Goal: Information Seeking & Learning: Check status

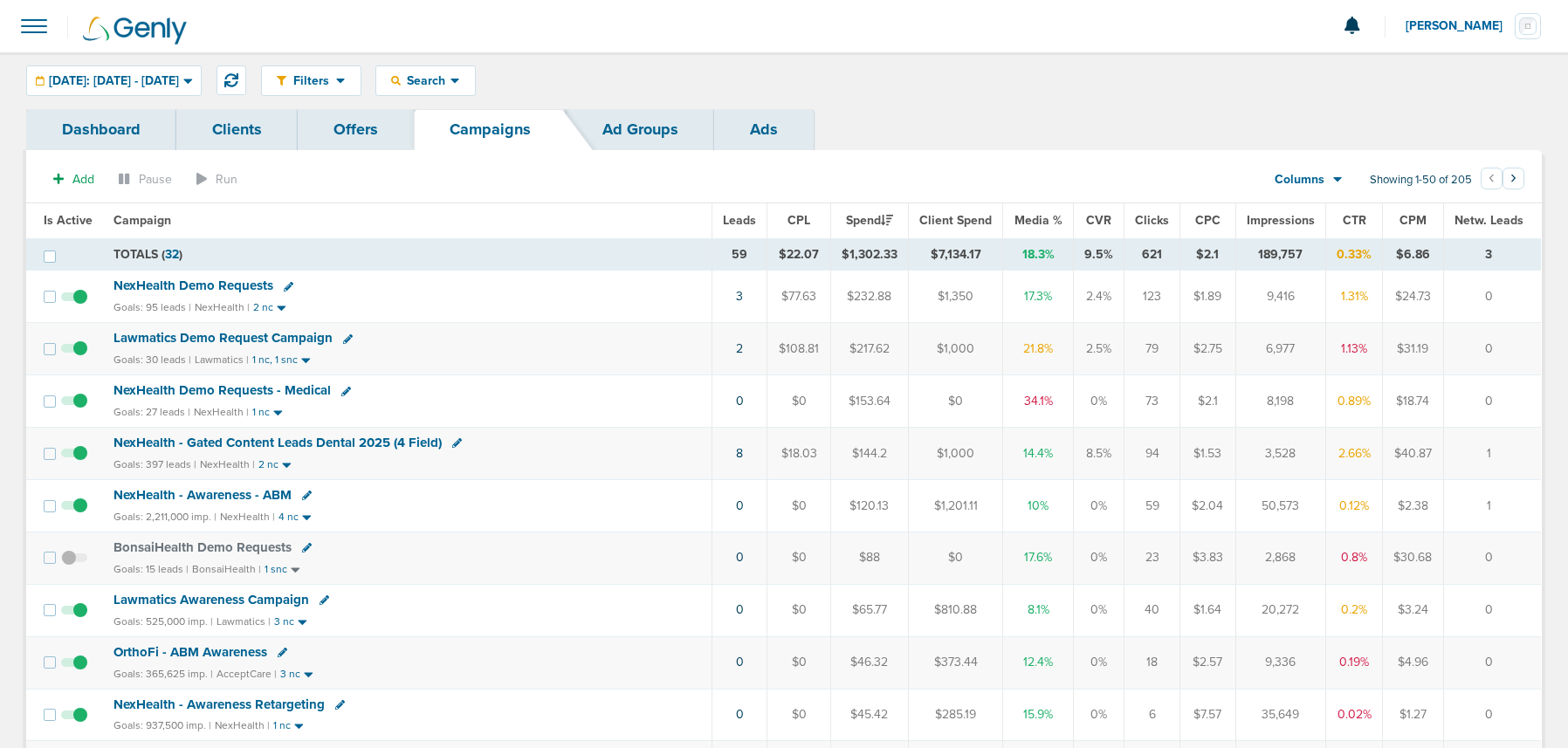
scroll to position [11, 0]
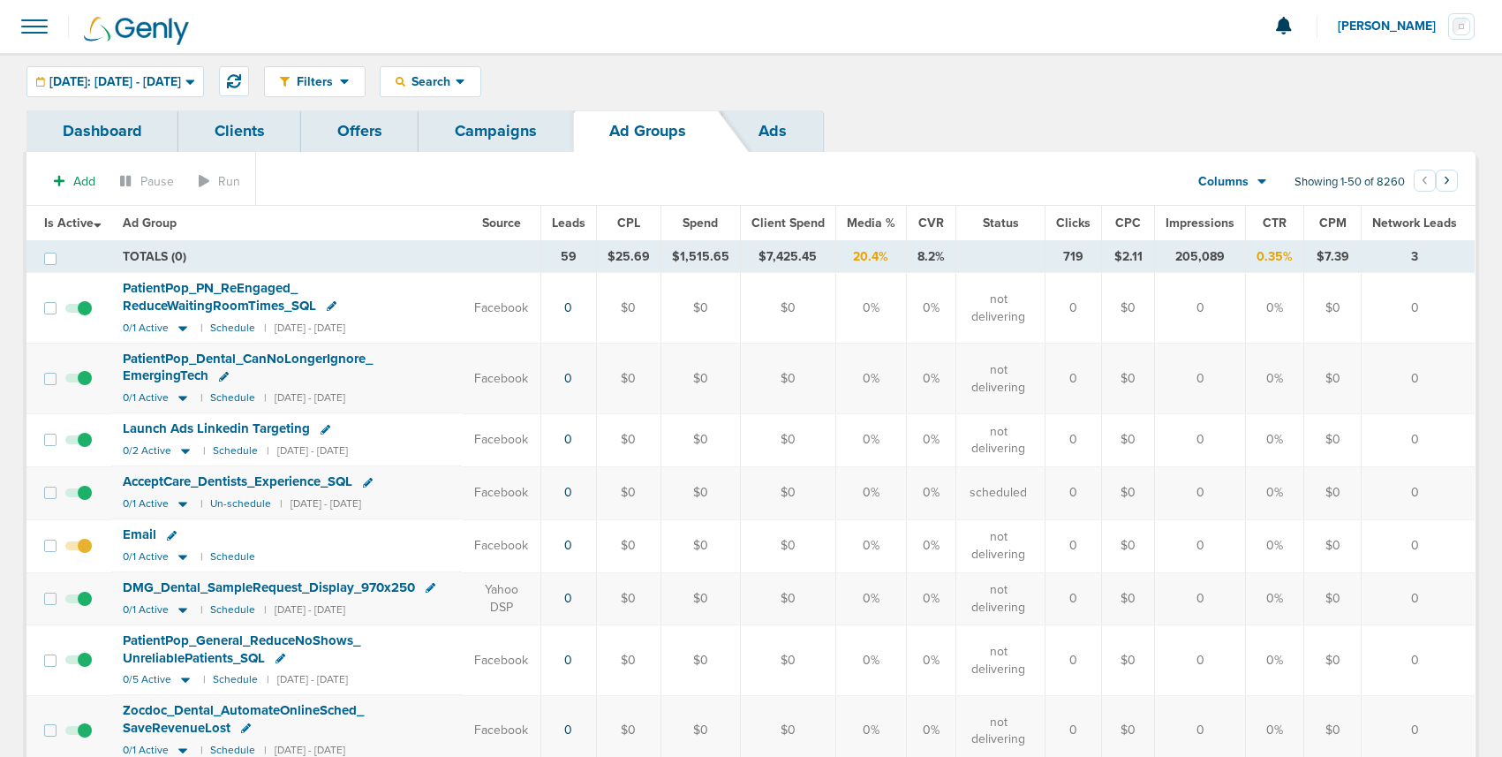
click at [525, 132] on link "Campaigns" at bounding box center [496, 131] width 155 height 42
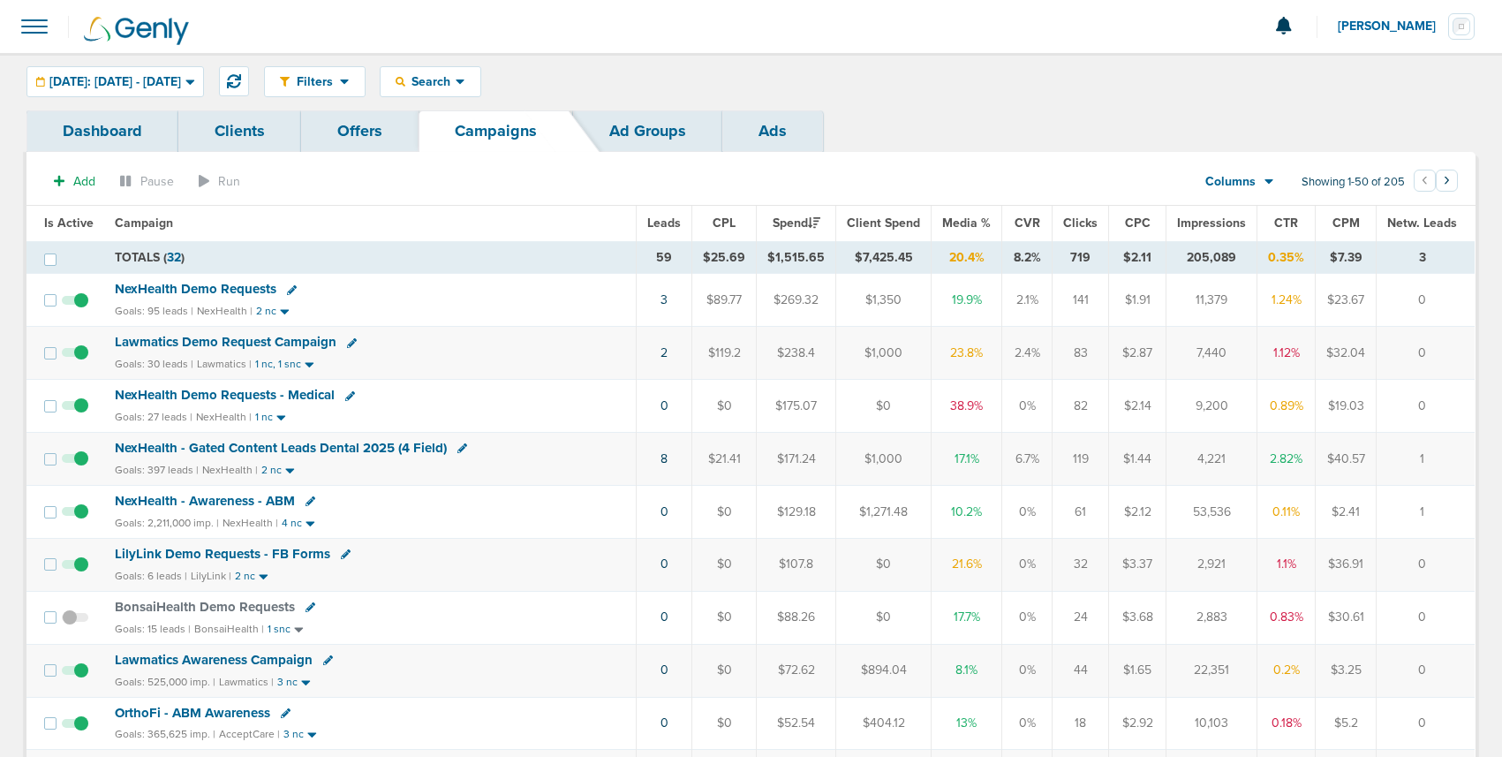
click at [227, 293] on span "NexHealth Demo Requests" at bounding box center [196, 289] width 162 height 16
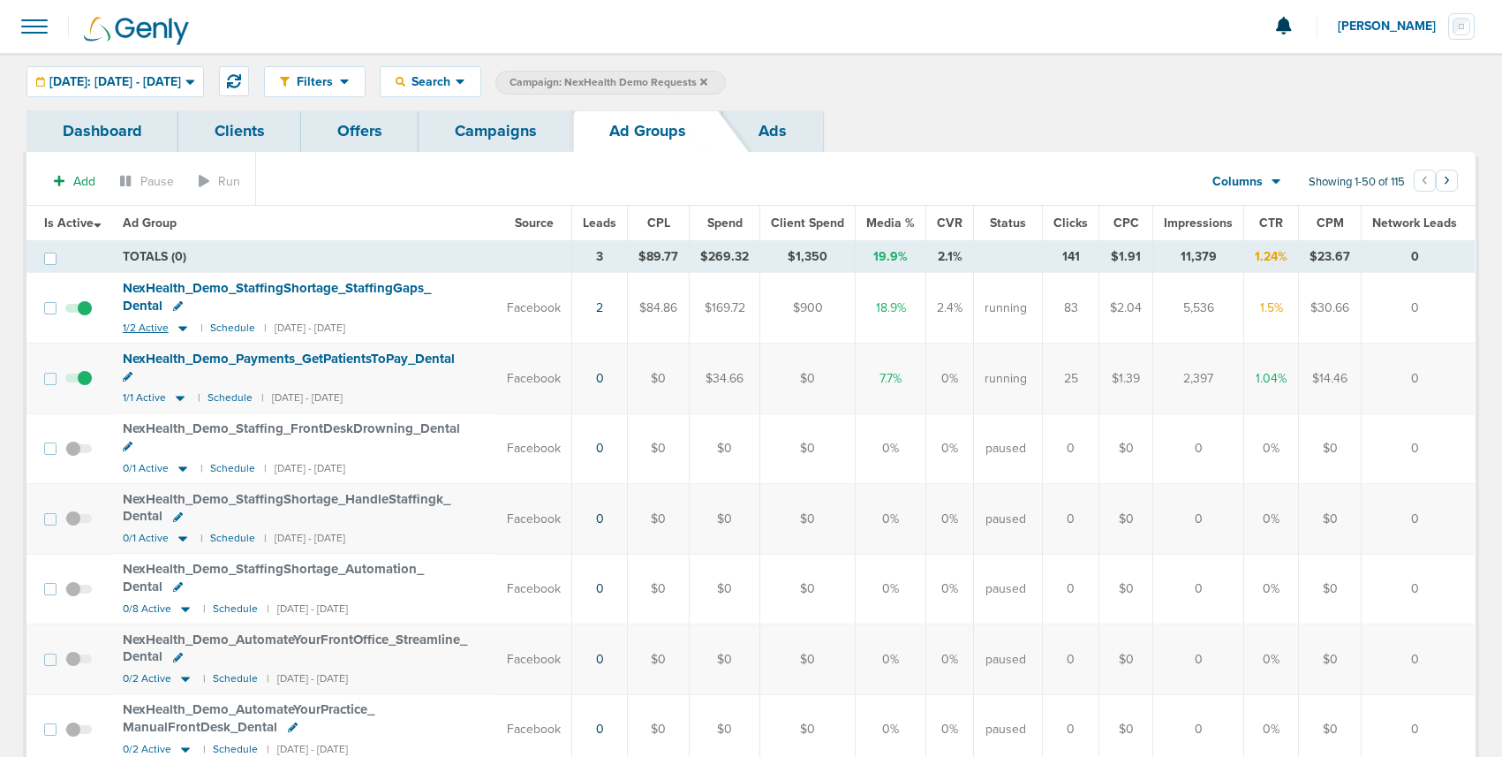
click at [180, 328] on icon at bounding box center [182, 328] width 9 height 5
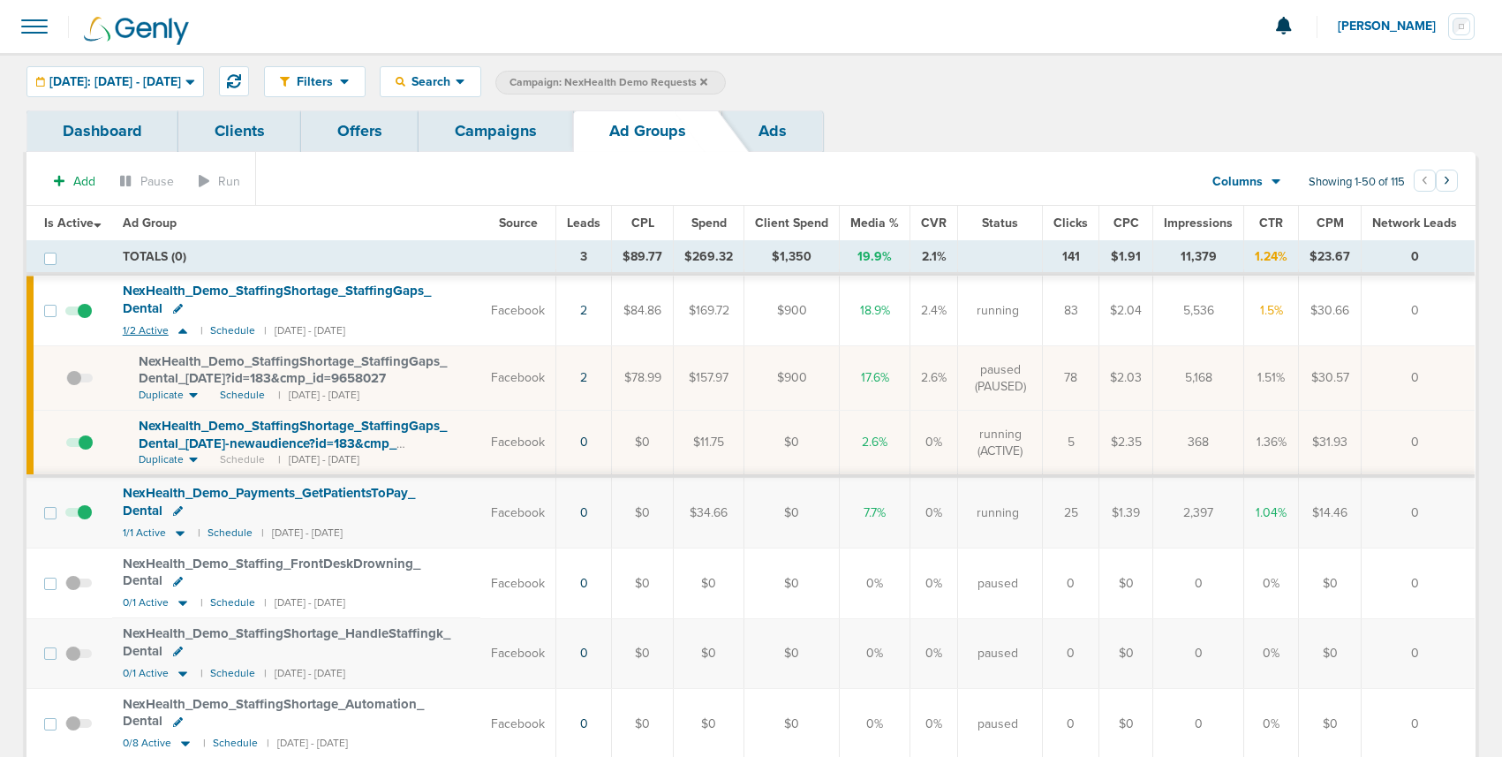
click at [180, 328] on icon at bounding box center [183, 330] width 18 height 15
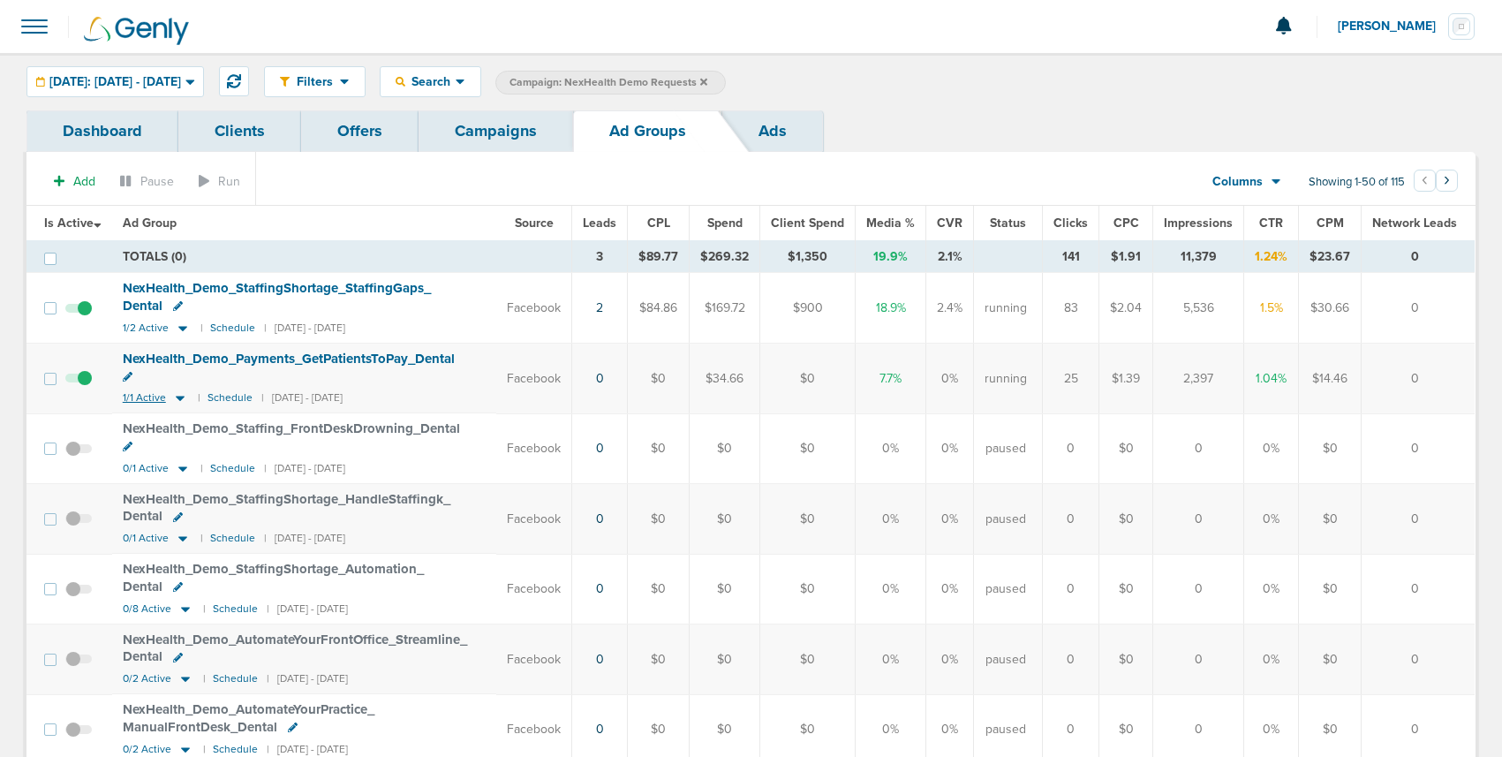
click at [178, 397] on icon at bounding box center [180, 399] width 9 height 5
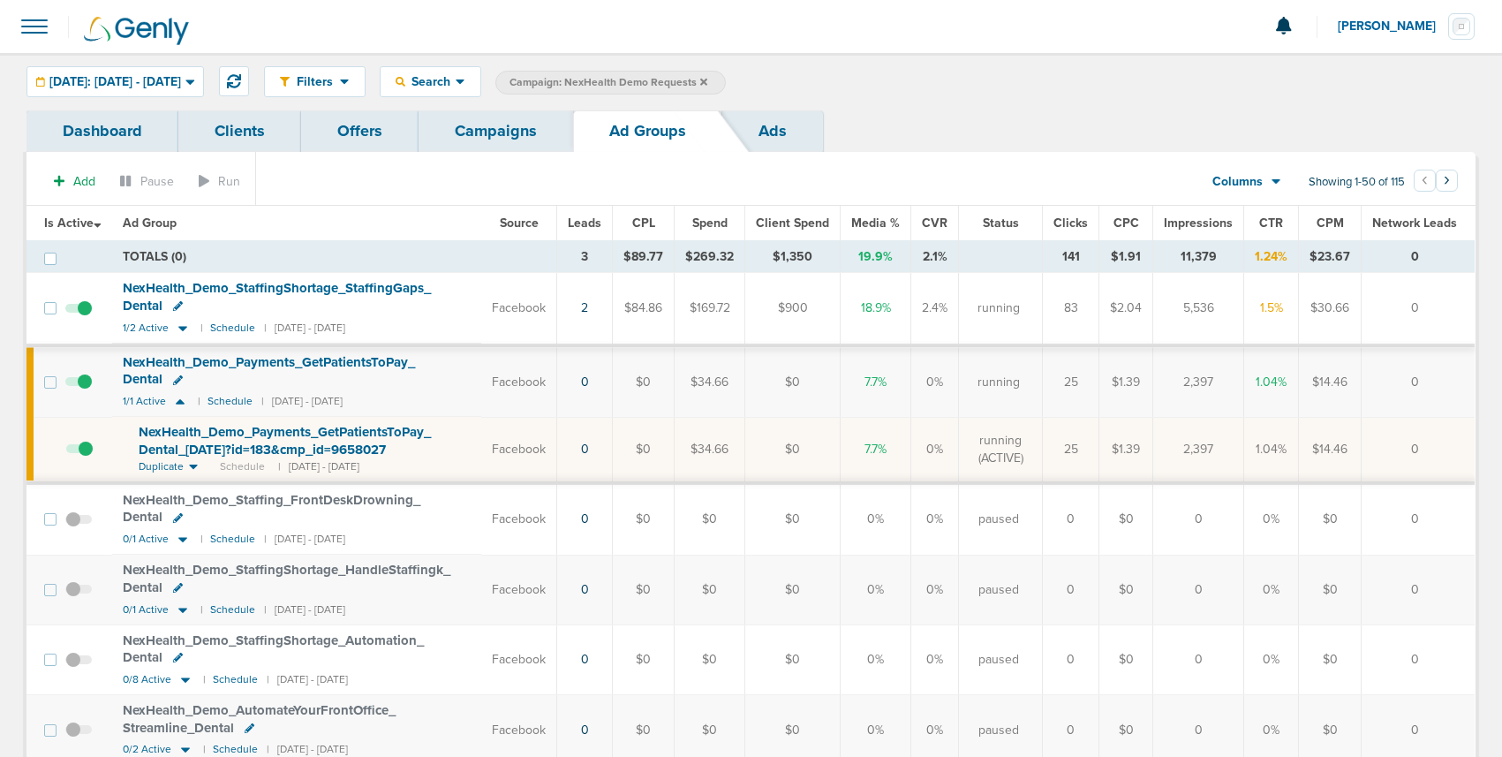
click at [230, 439] on span "NexHealth_ Demo_ Payments_ GetPatientsToPay_ Dental_ [DATE]?id=183&cmp_ id=9658…" at bounding box center [285, 441] width 292 height 34
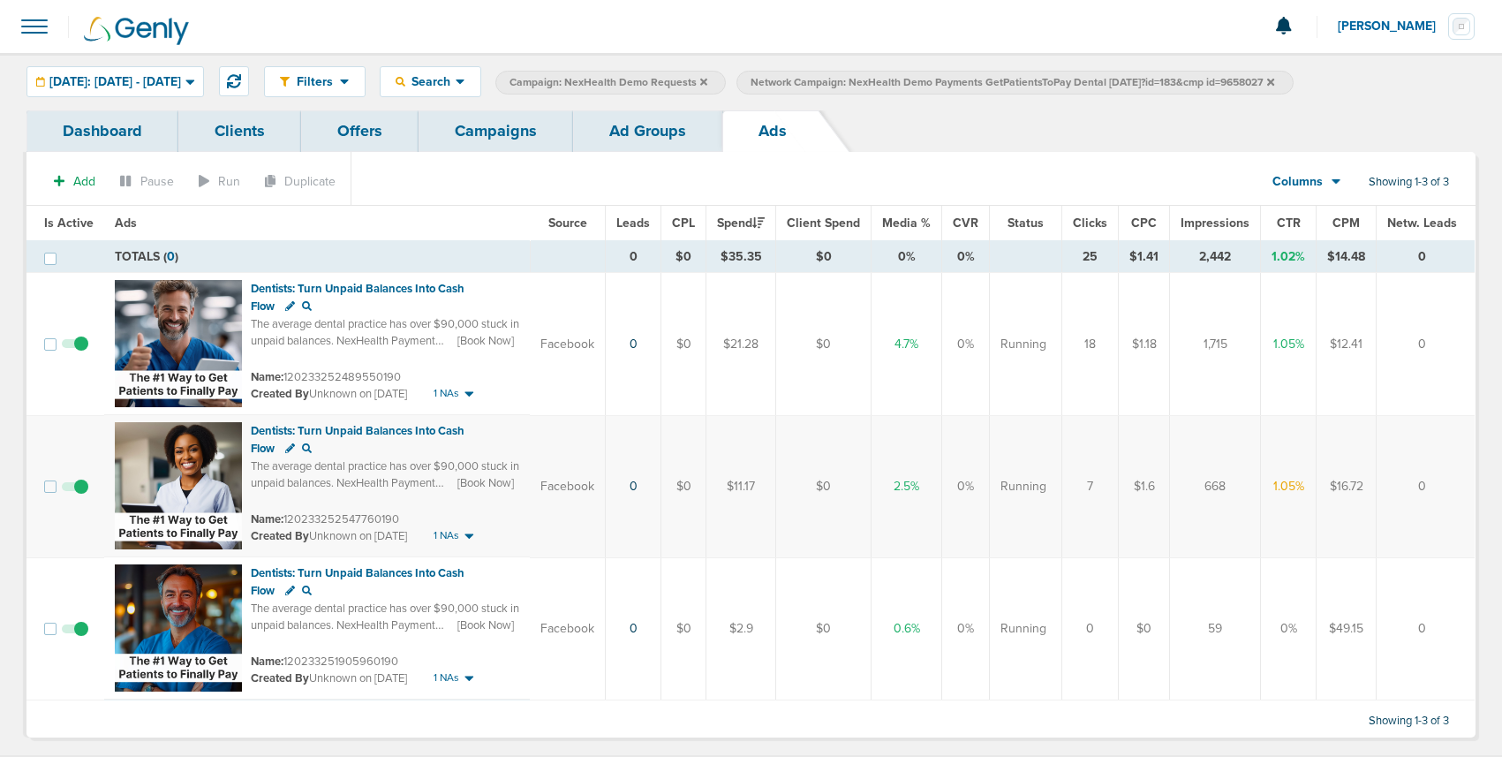
click at [621, 142] on link "Ad Groups" at bounding box center [647, 131] width 149 height 42
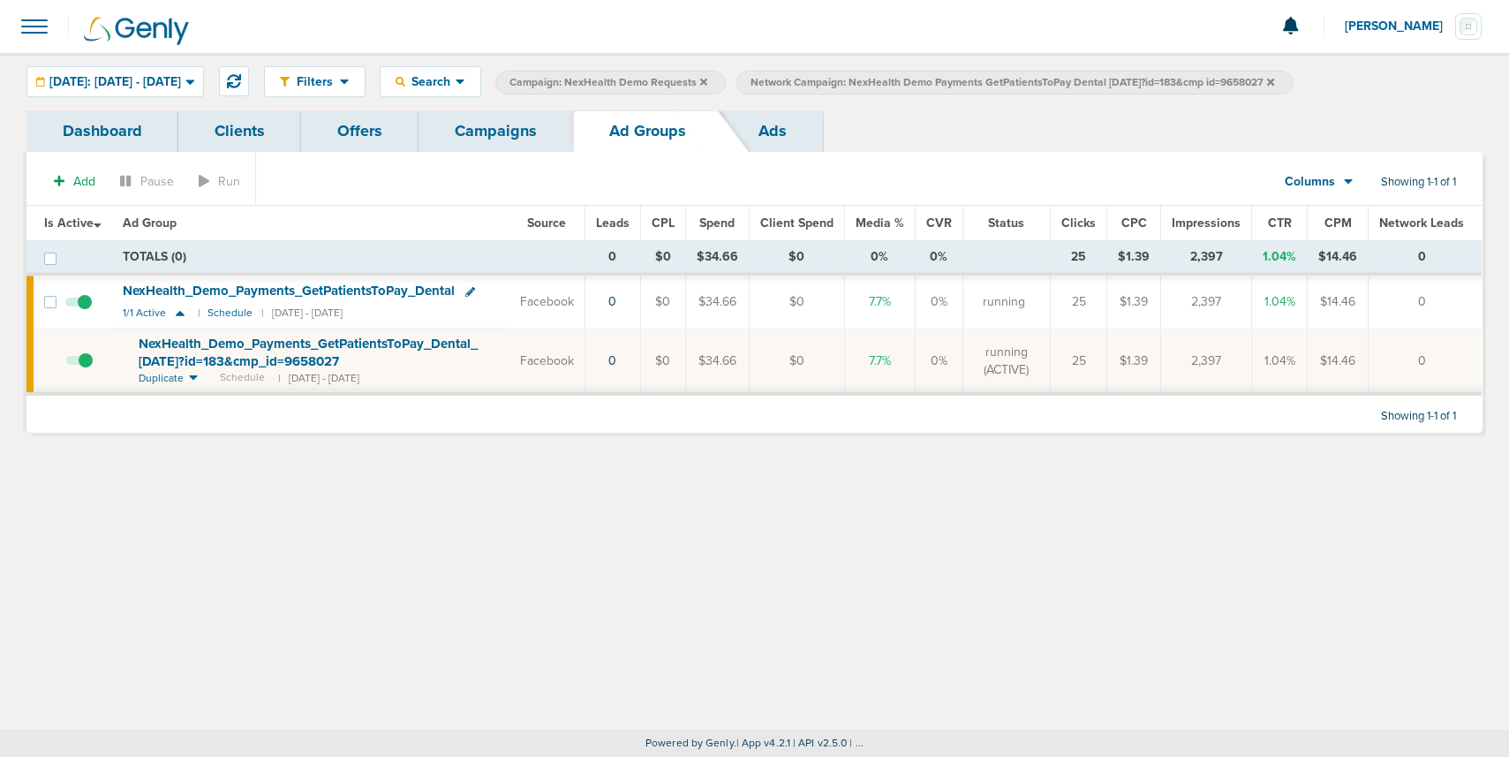
click at [485, 133] on link "Campaigns" at bounding box center [496, 131] width 155 height 42
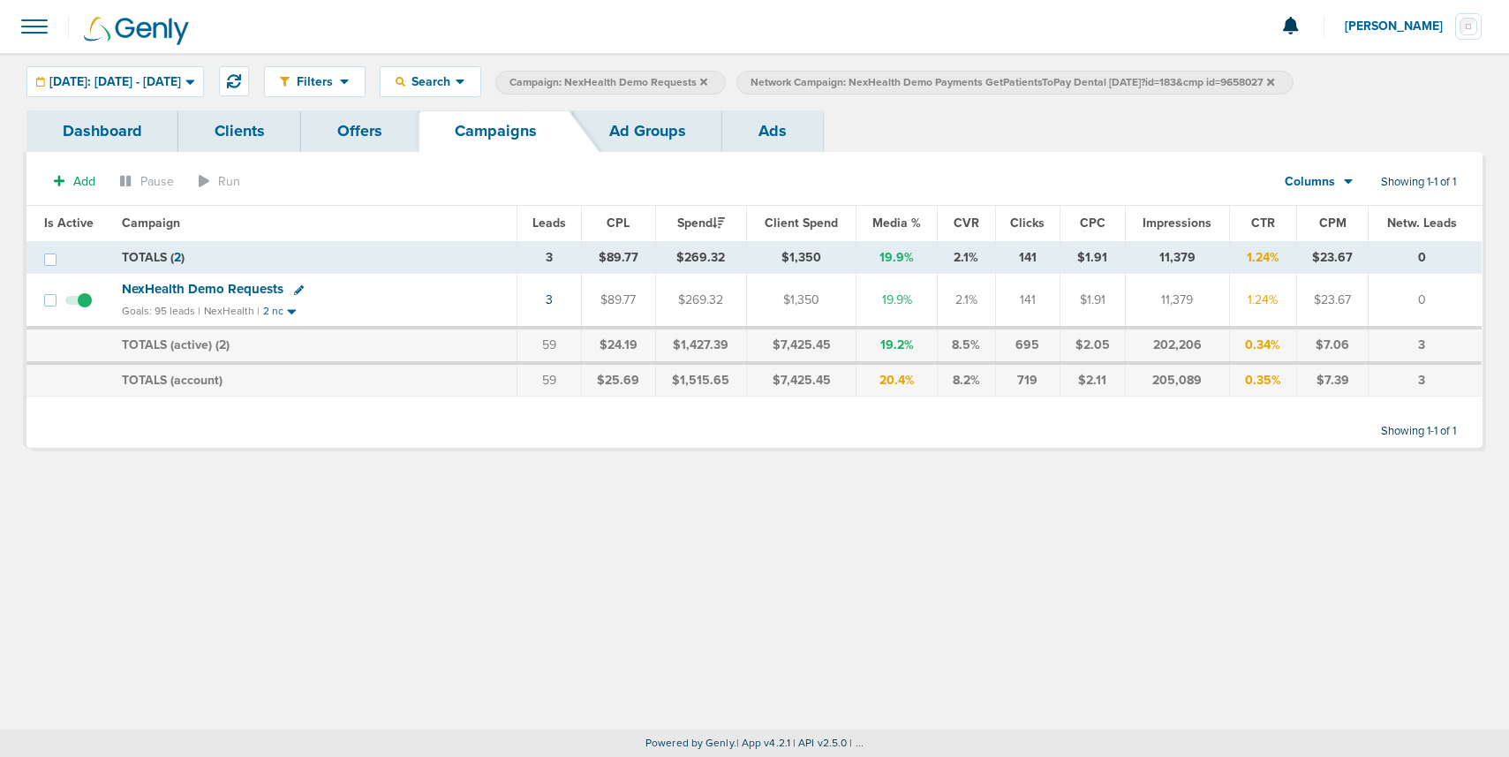
click at [1274, 81] on icon at bounding box center [1270, 82] width 7 height 11
click at [707, 79] on icon at bounding box center [703, 81] width 7 height 7
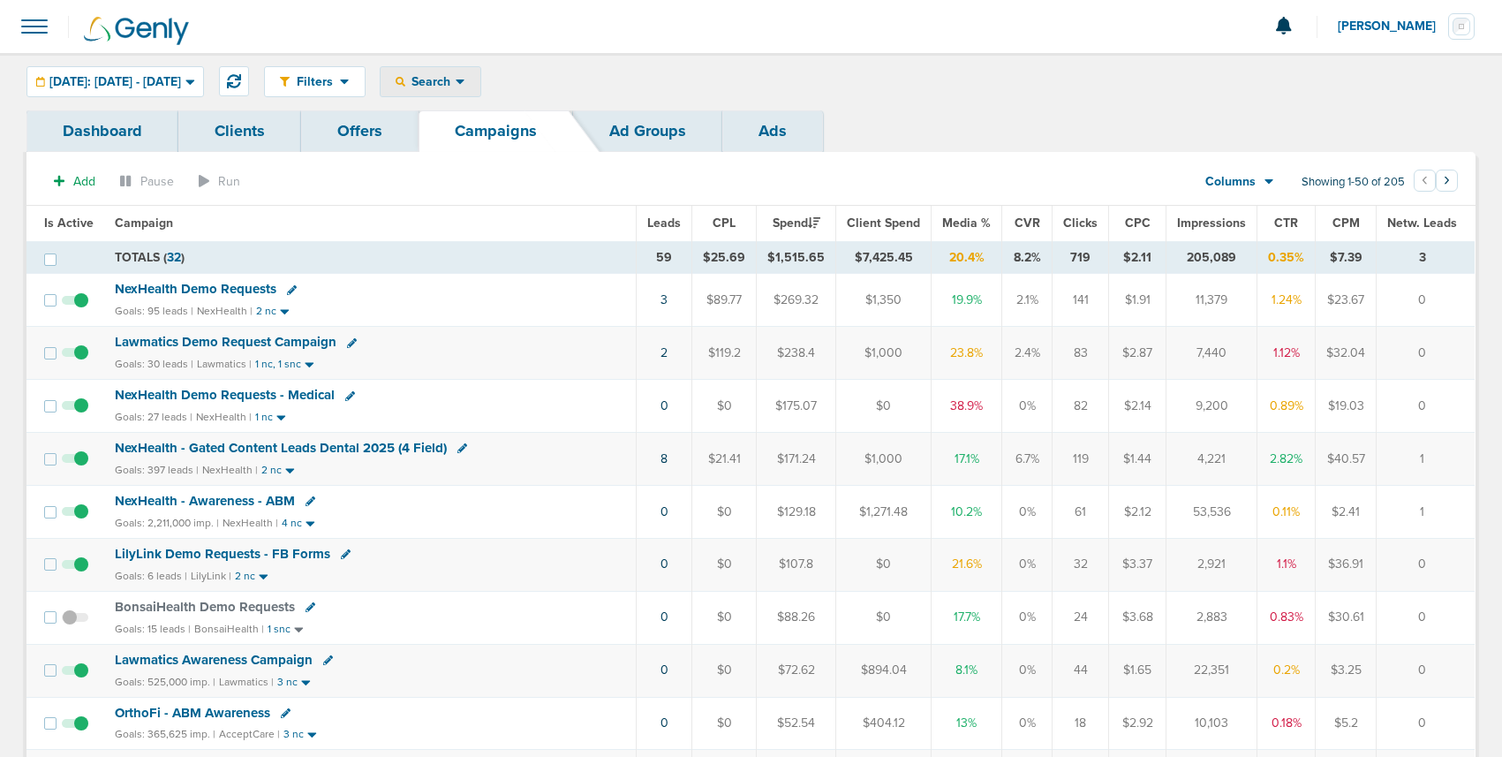
drag, startPoint x: 470, startPoint y: 84, endPoint x: 483, endPoint y: 125, distance: 42.7
click at [456, 84] on span "Search" at bounding box center [430, 81] width 50 height 15
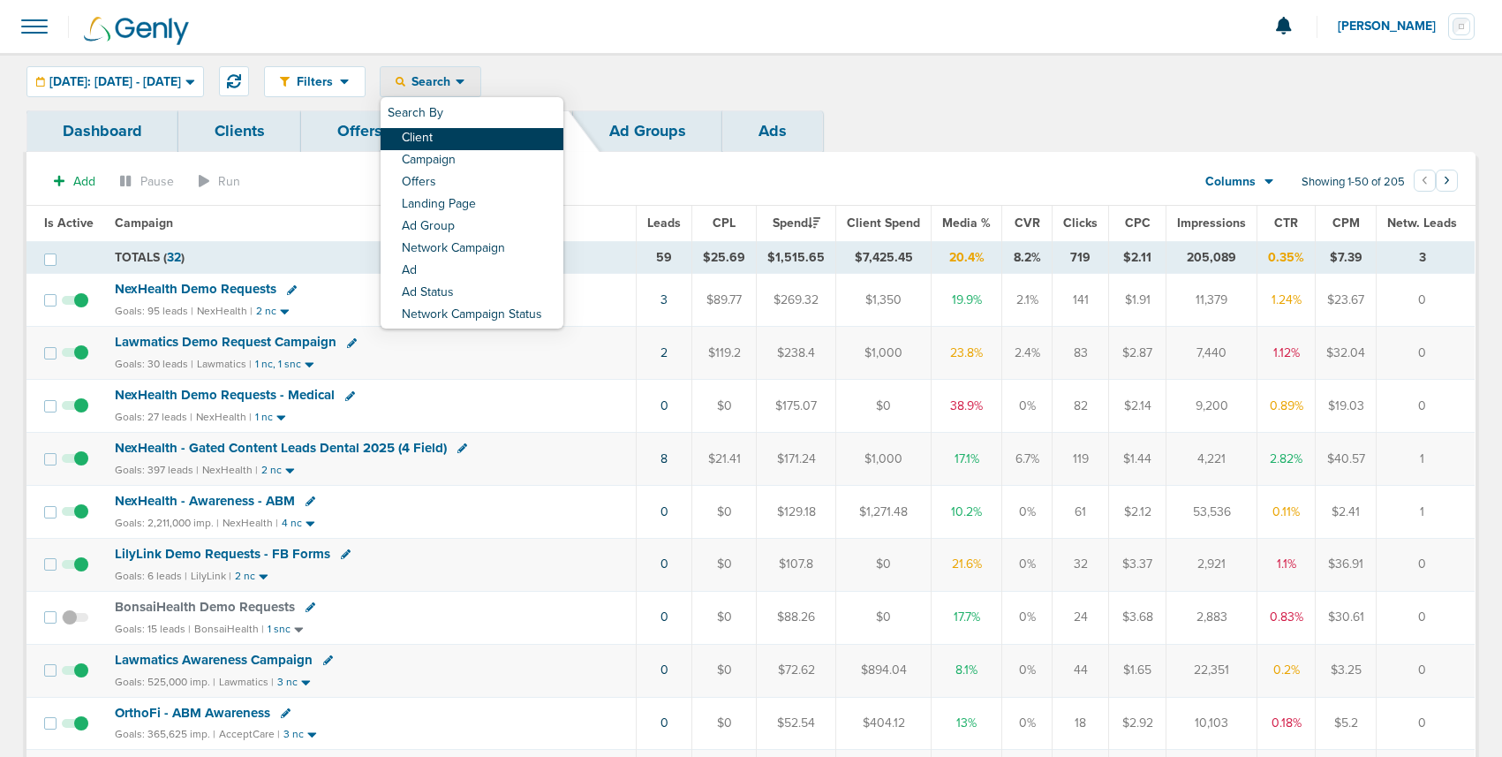
click at [490, 140] on link "Client" at bounding box center [472, 139] width 183 height 22
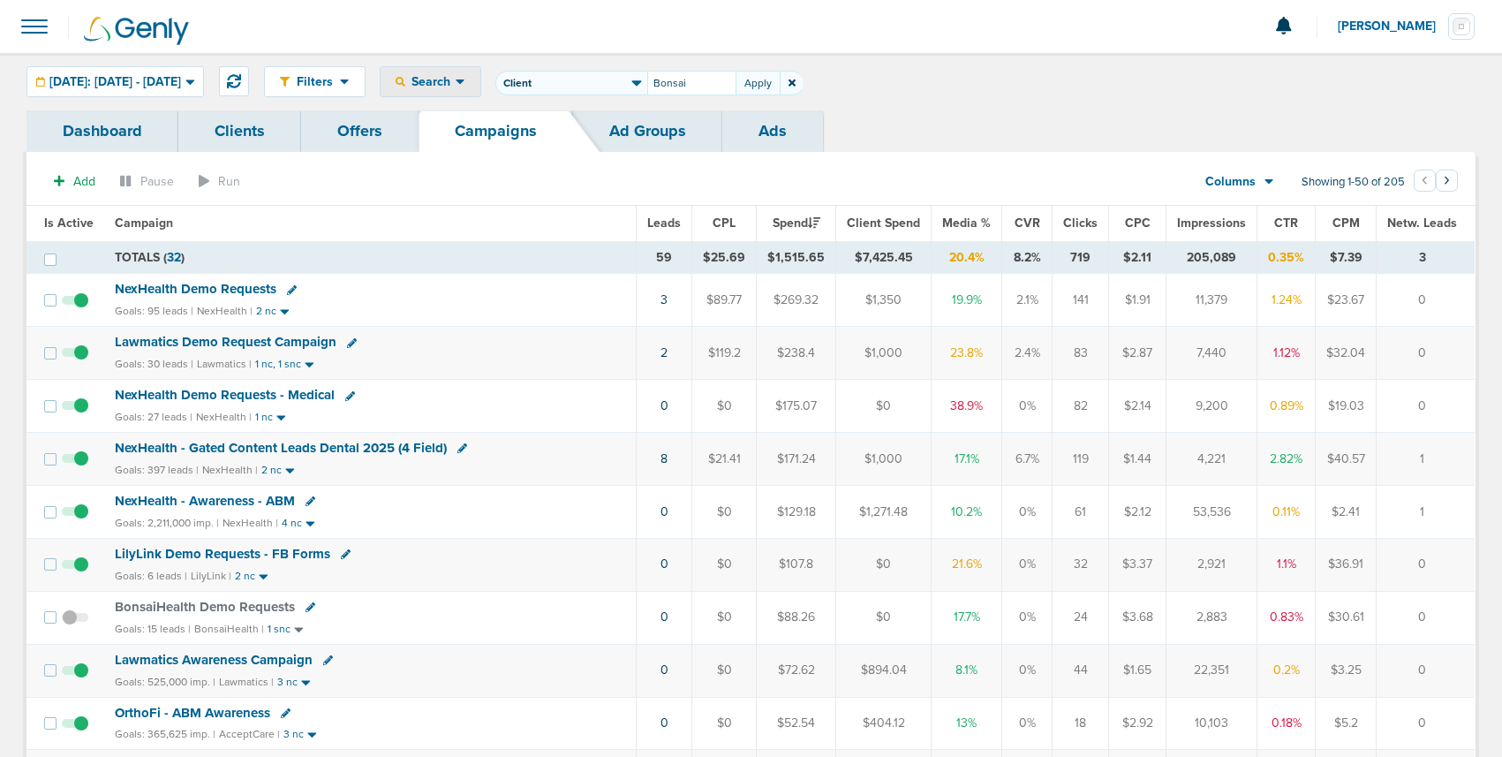
type input "Bonsai"
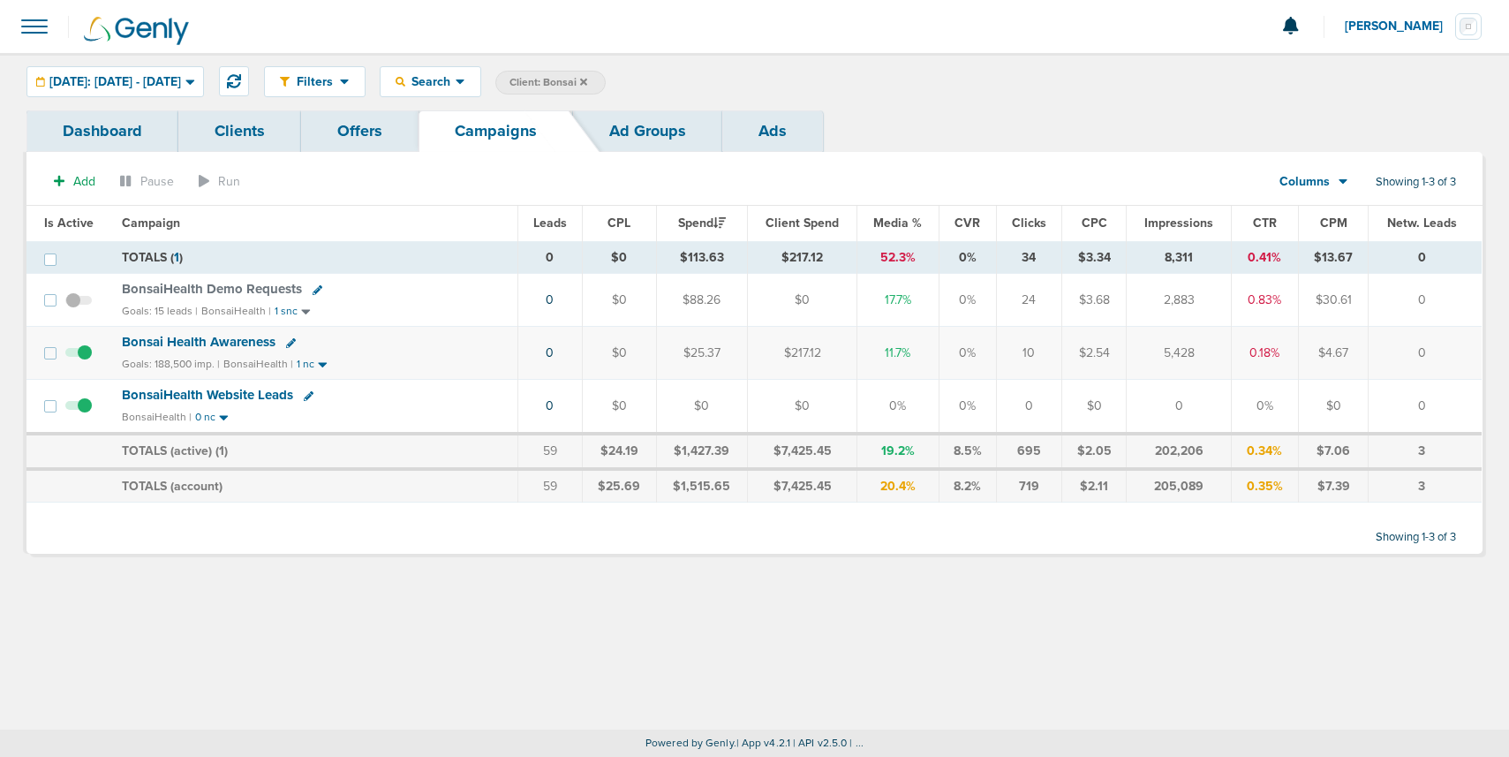
click at [221, 289] on span "BonsaiHealth Demo Requests" at bounding box center [212, 289] width 180 height 16
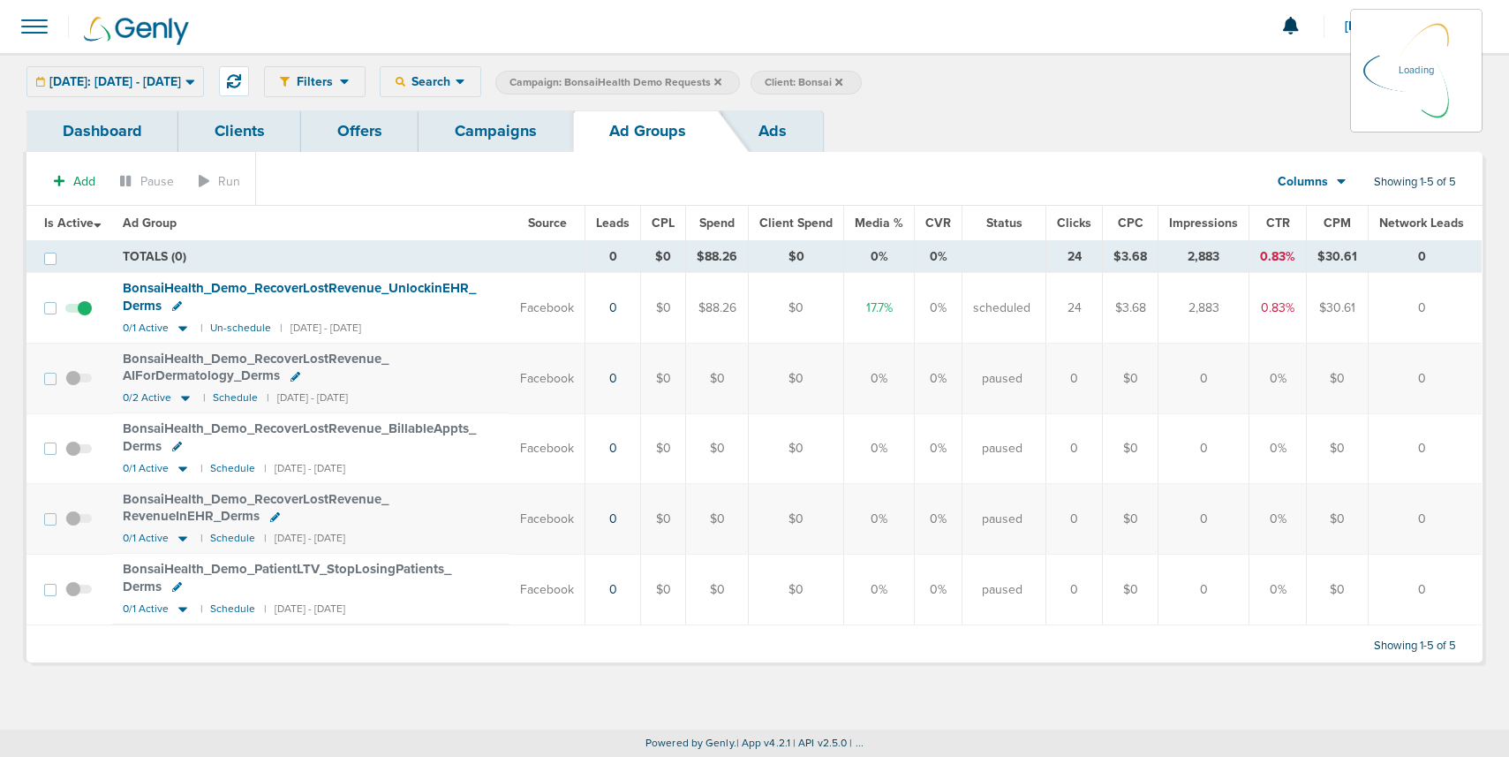
click at [776, 124] on link "Ads" at bounding box center [772, 131] width 101 height 42
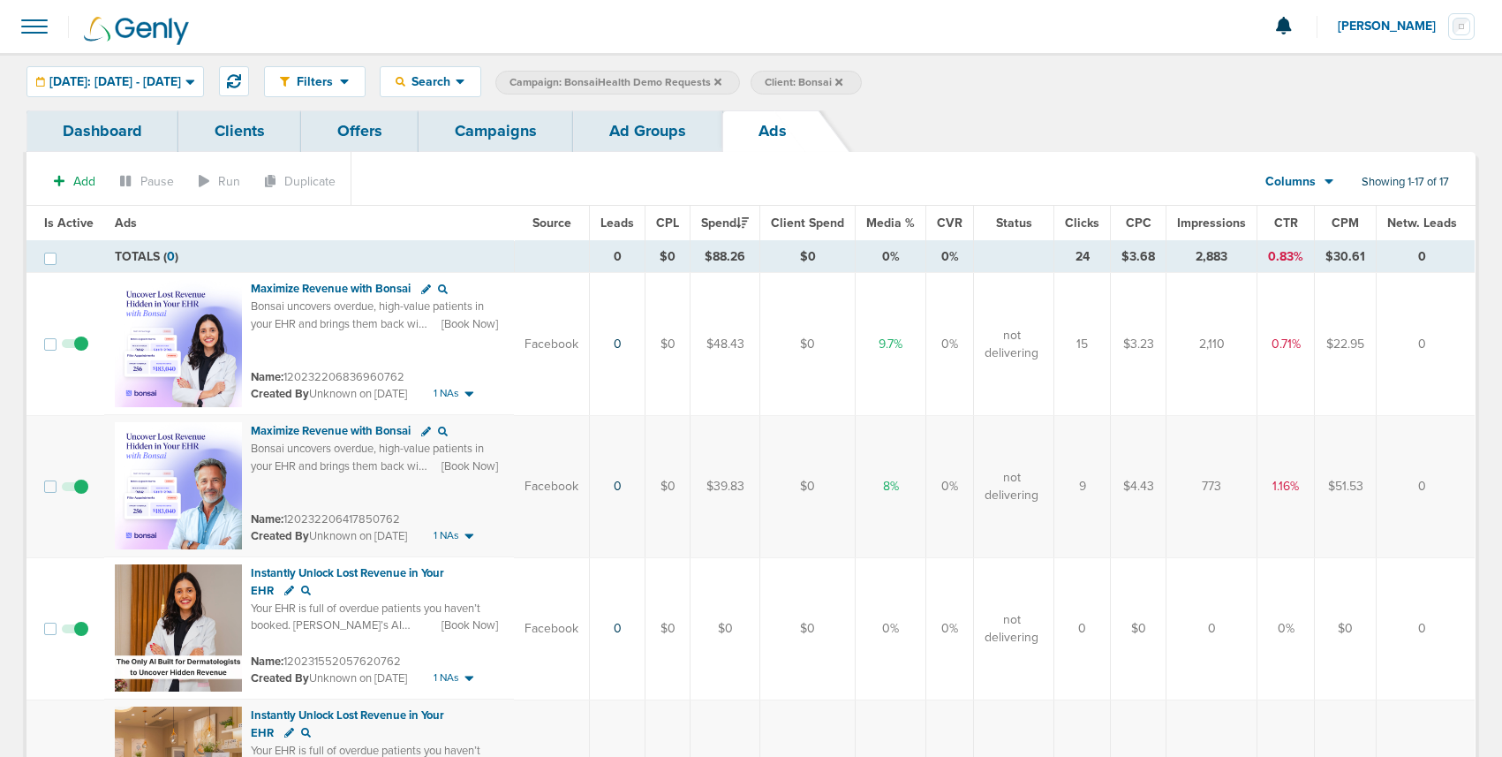
click at [474, 132] on link "Campaigns" at bounding box center [496, 131] width 155 height 42
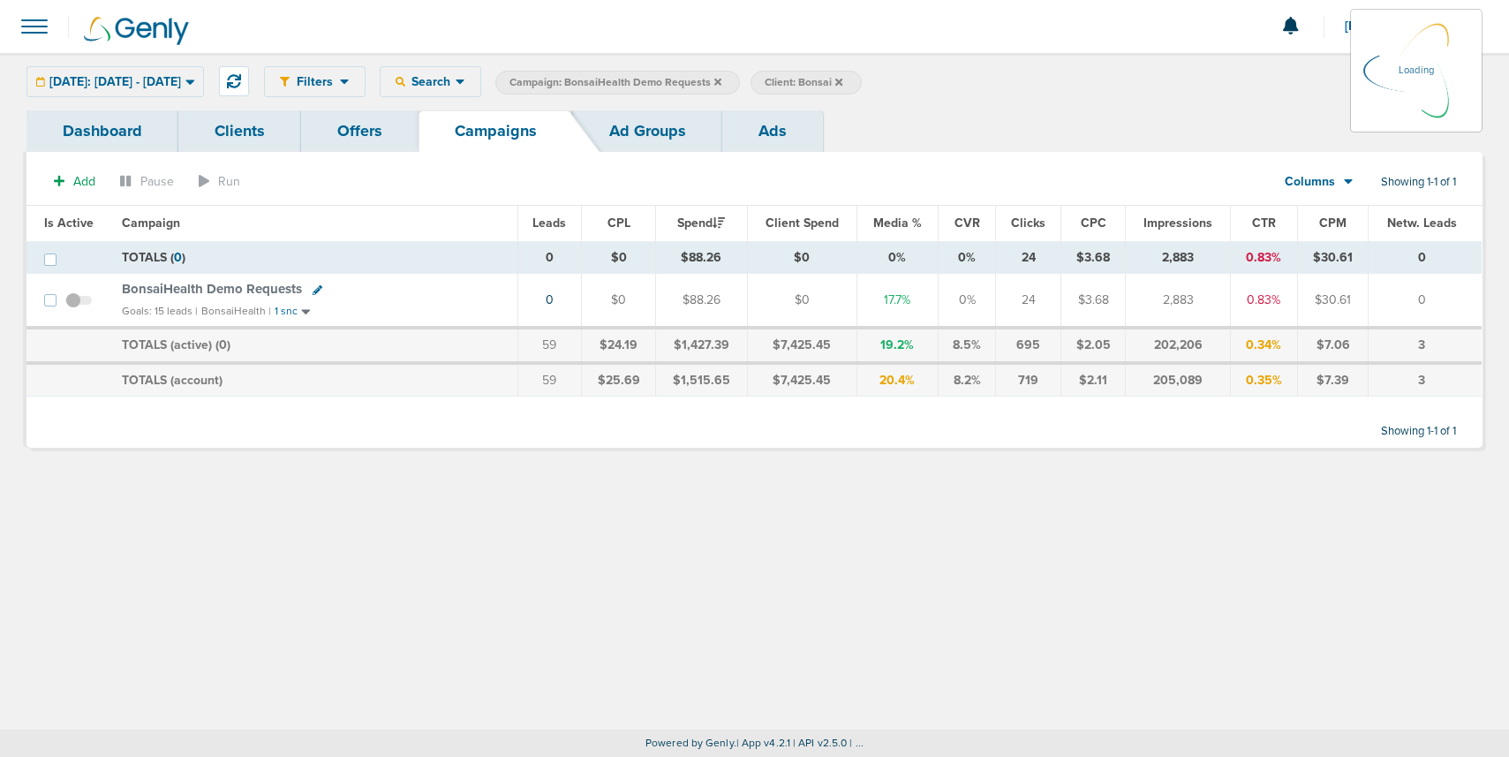
click at [722, 80] on icon at bounding box center [717, 81] width 7 height 7
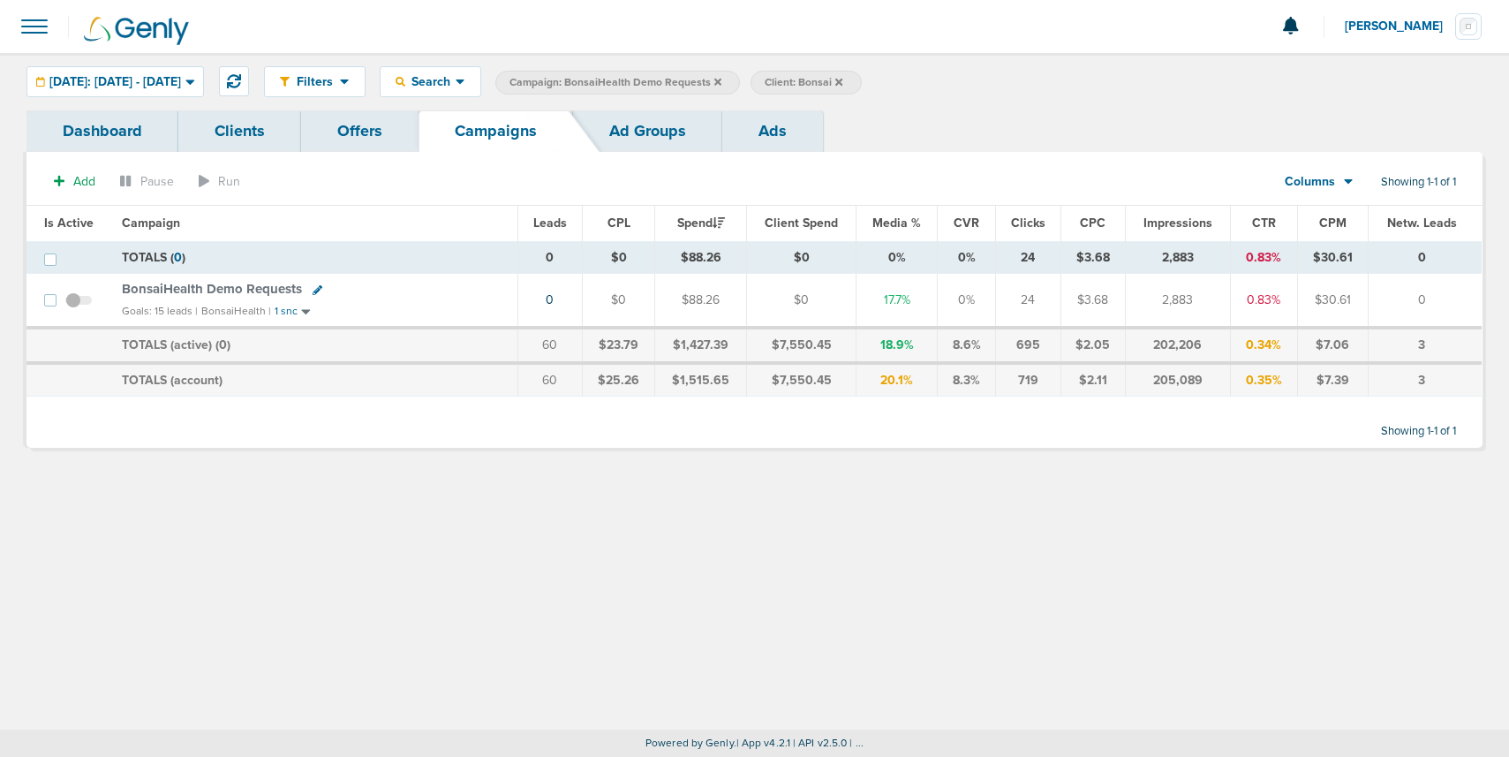
click at [722, 80] on icon at bounding box center [717, 81] width 7 height 7
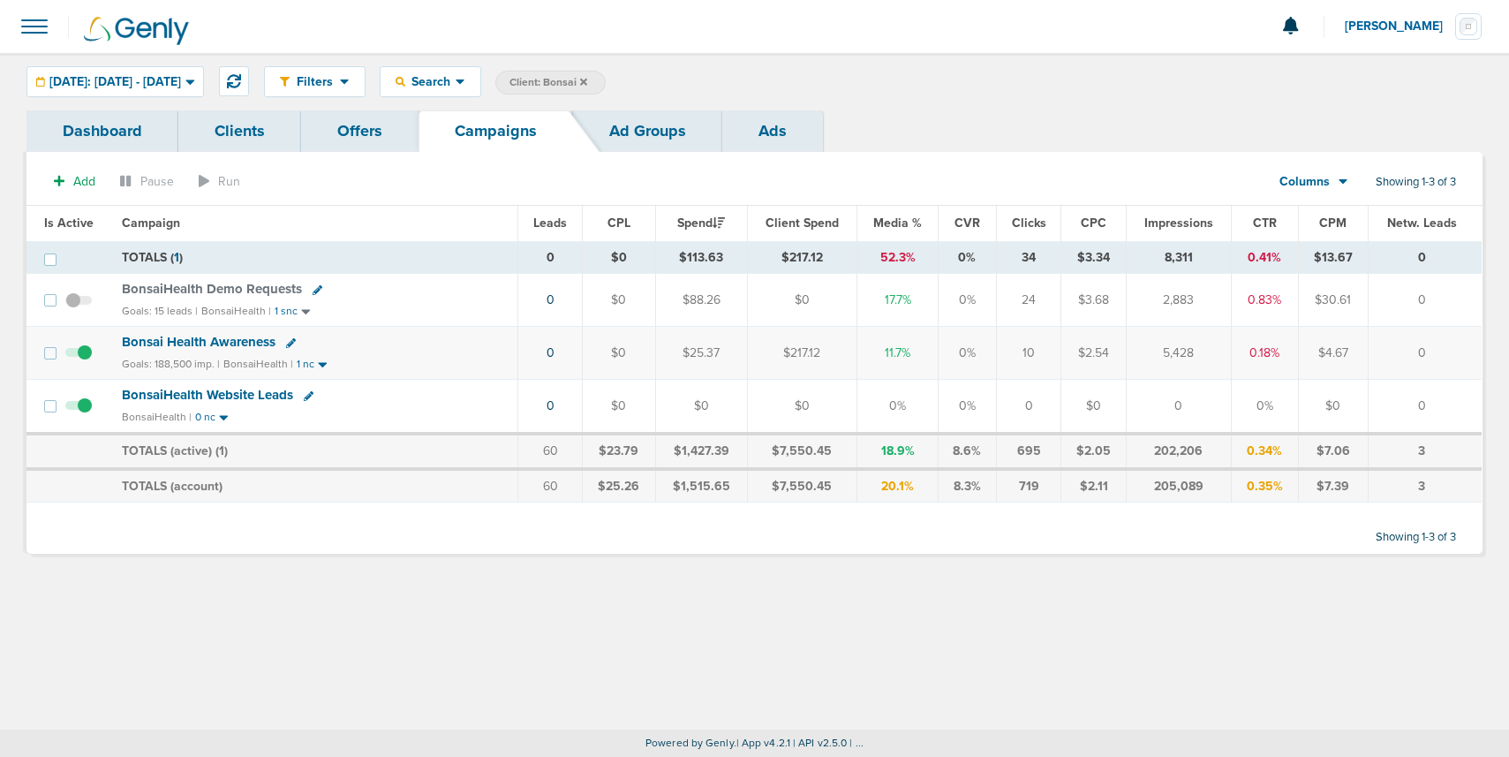
click at [587, 83] on icon at bounding box center [583, 81] width 7 height 7
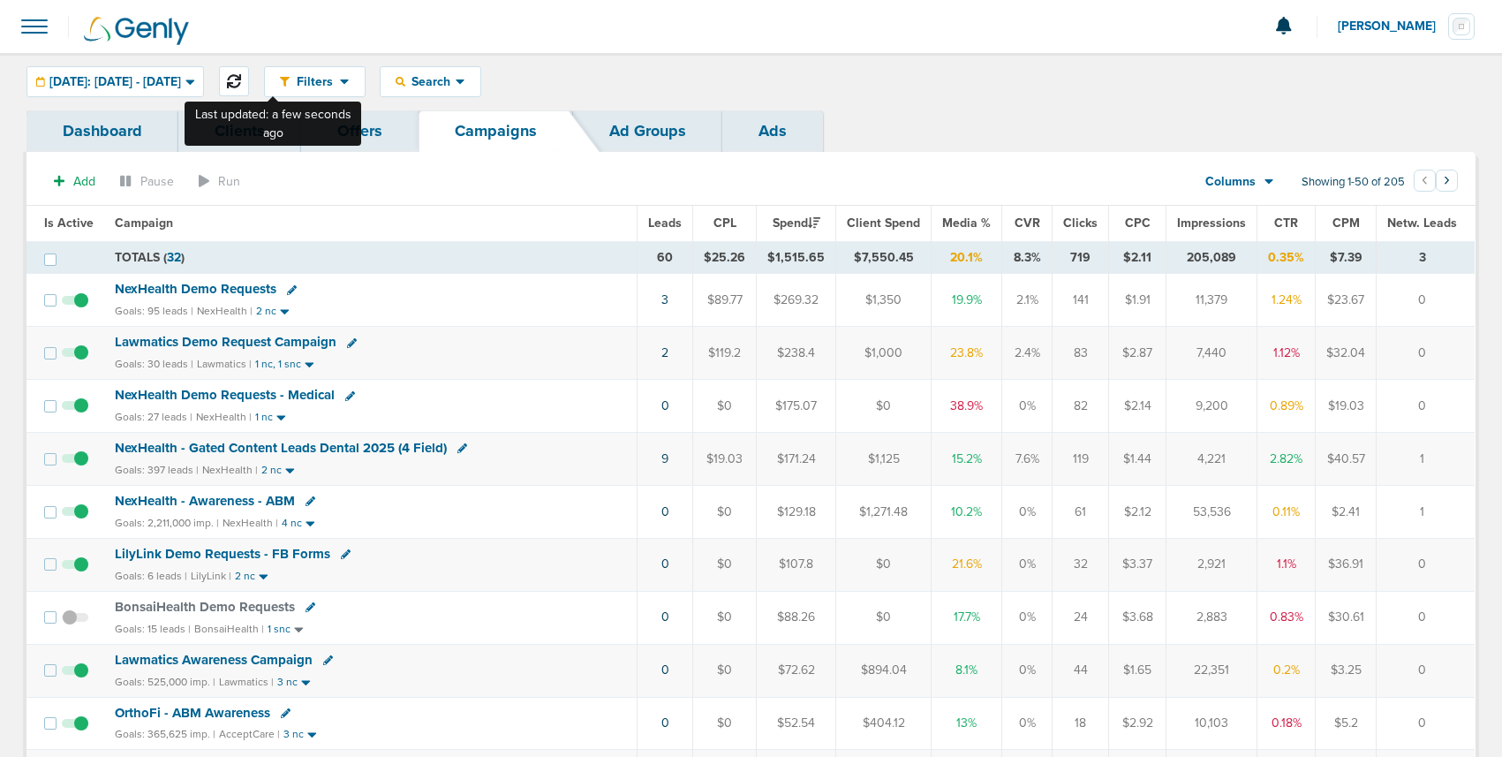
click at [241, 74] on icon at bounding box center [234, 81] width 14 height 14
click at [289, 455] on span "NexHealth - Gated Content Leads Dental 2025 (4 Field)" at bounding box center [281, 448] width 332 height 16
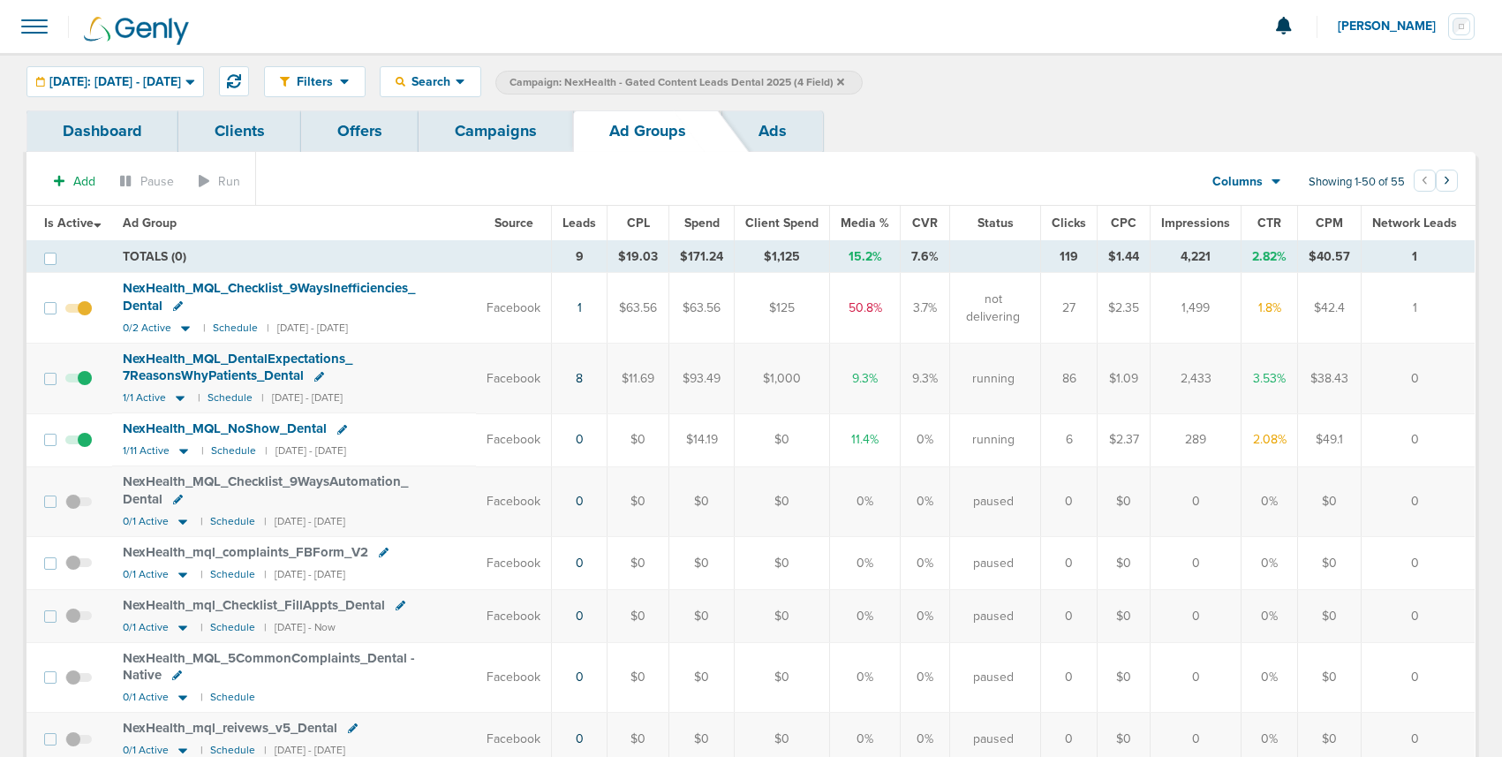
click at [503, 123] on link "Campaigns" at bounding box center [496, 131] width 155 height 42
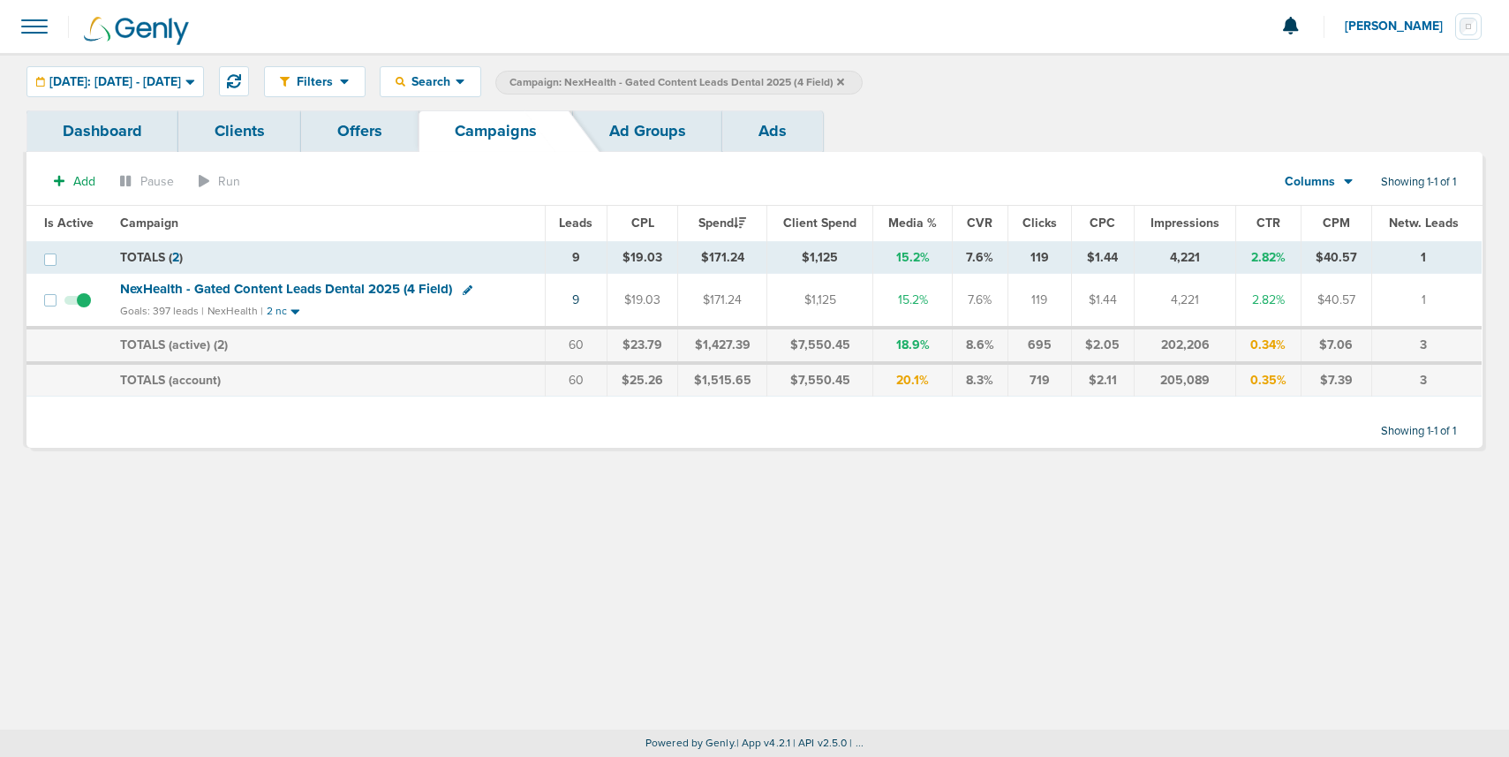
click at [844, 80] on icon at bounding box center [840, 82] width 7 height 11
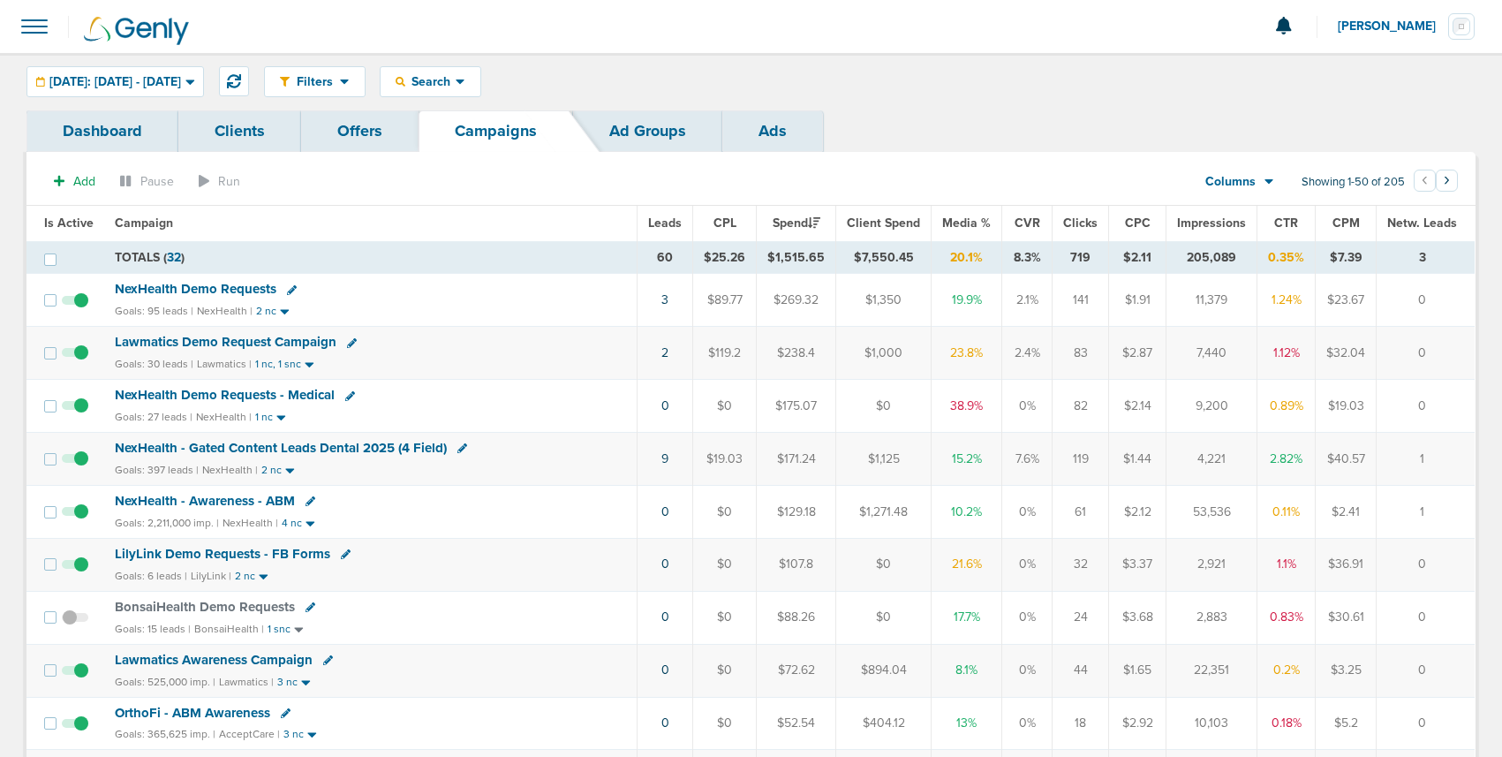
click at [221, 293] on span "NexHealth Demo Requests" at bounding box center [196, 289] width 162 height 16
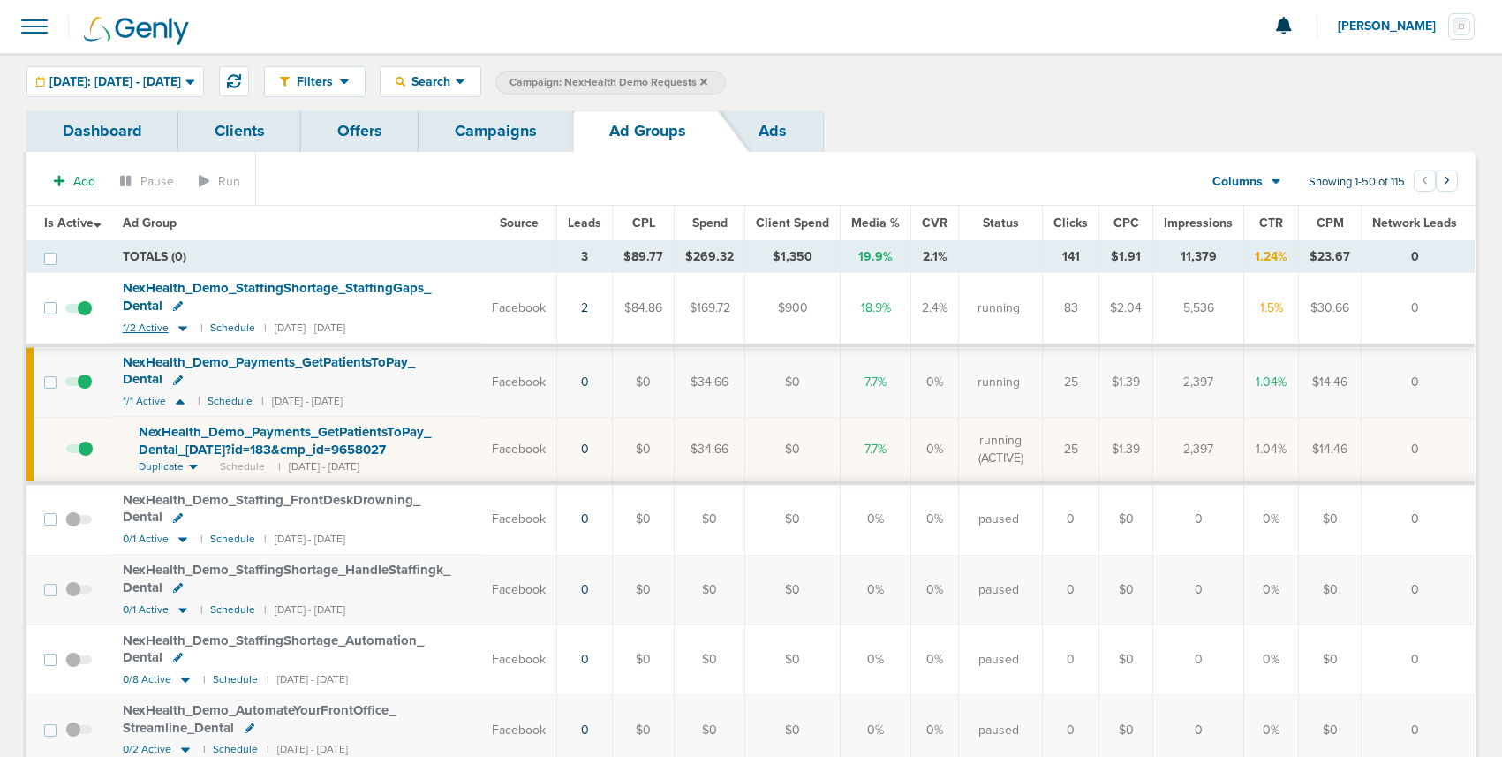
click at [186, 327] on icon at bounding box center [183, 328] width 18 height 15
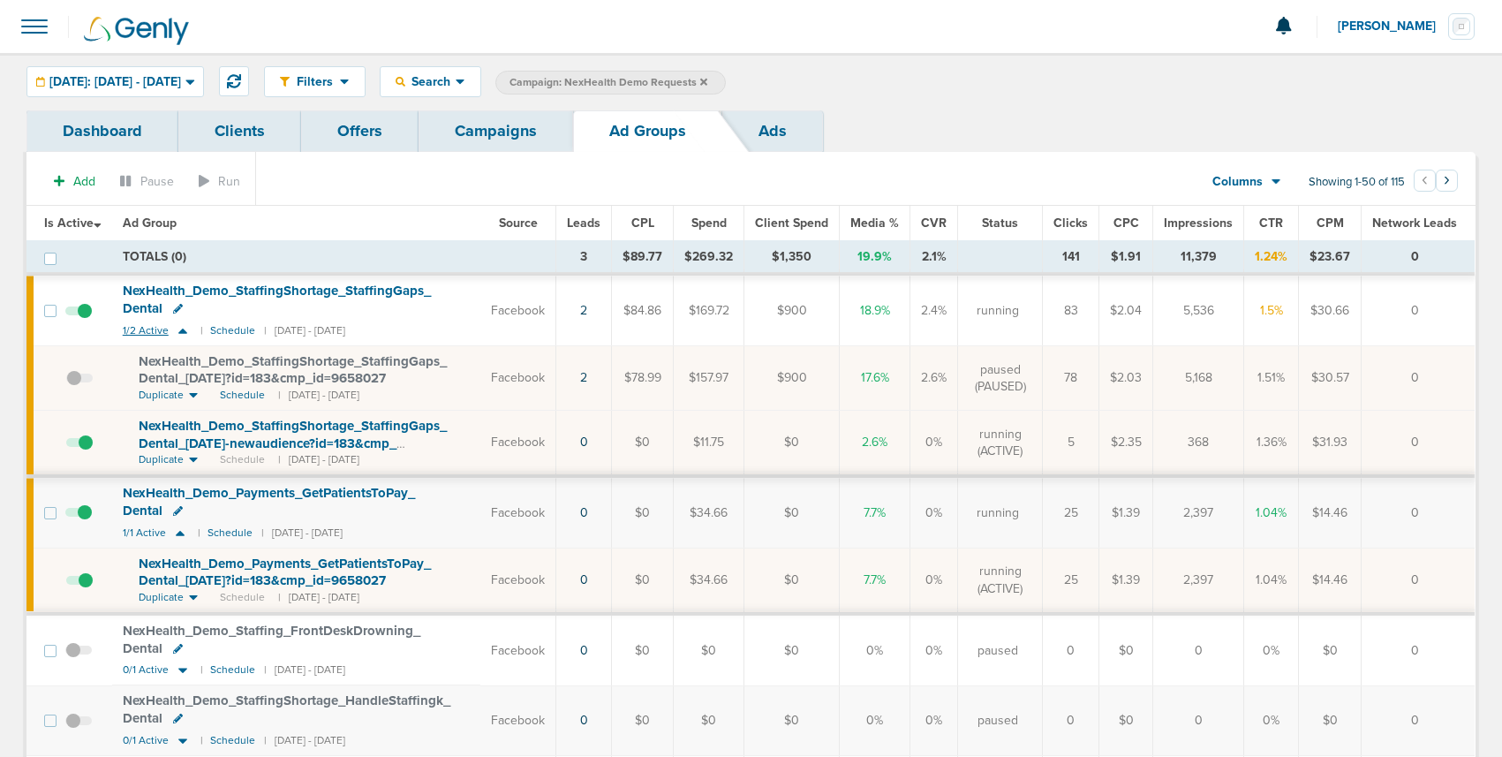
click at [186, 327] on icon at bounding box center [183, 330] width 18 height 15
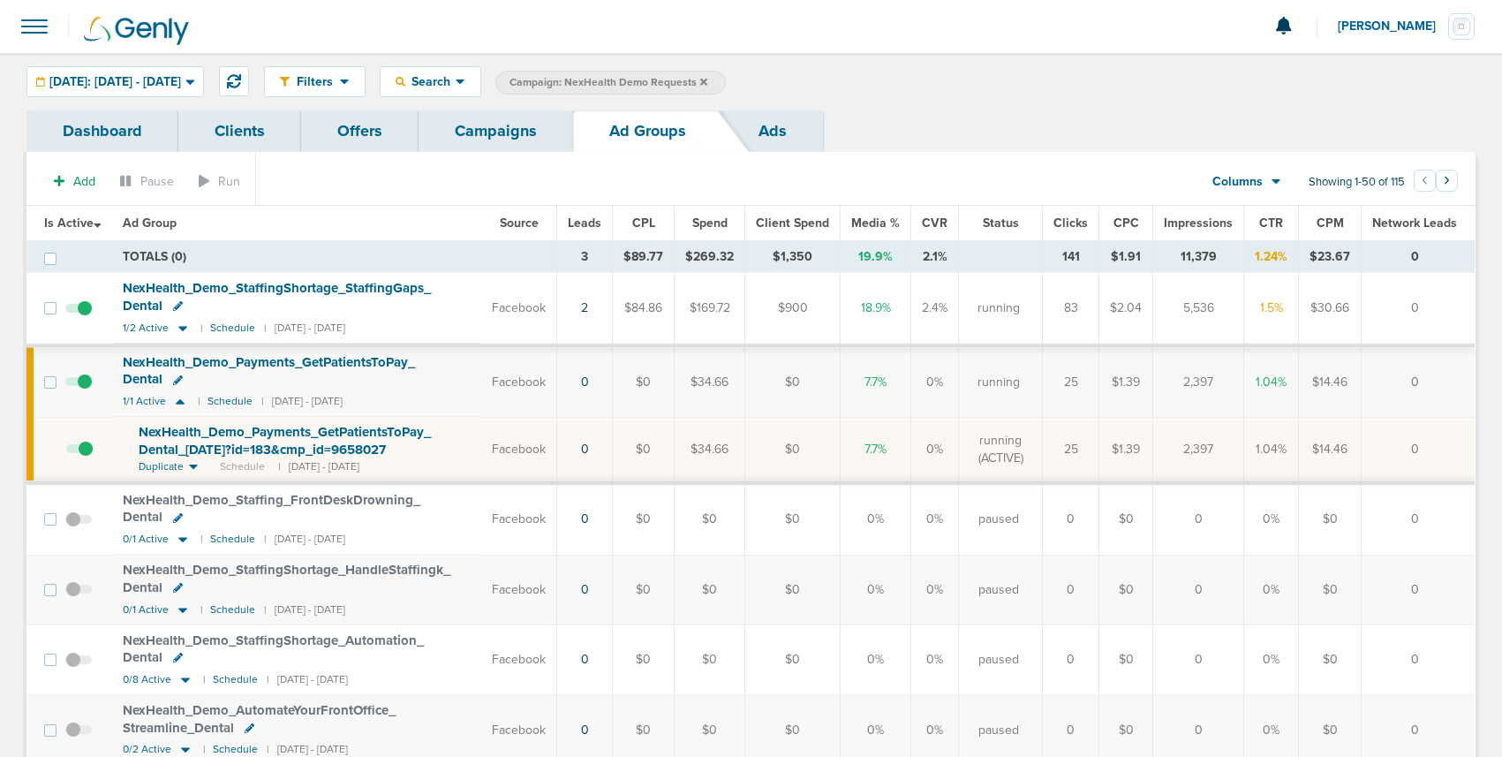
click at [483, 135] on link "Campaigns" at bounding box center [496, 131] width 155 height 42
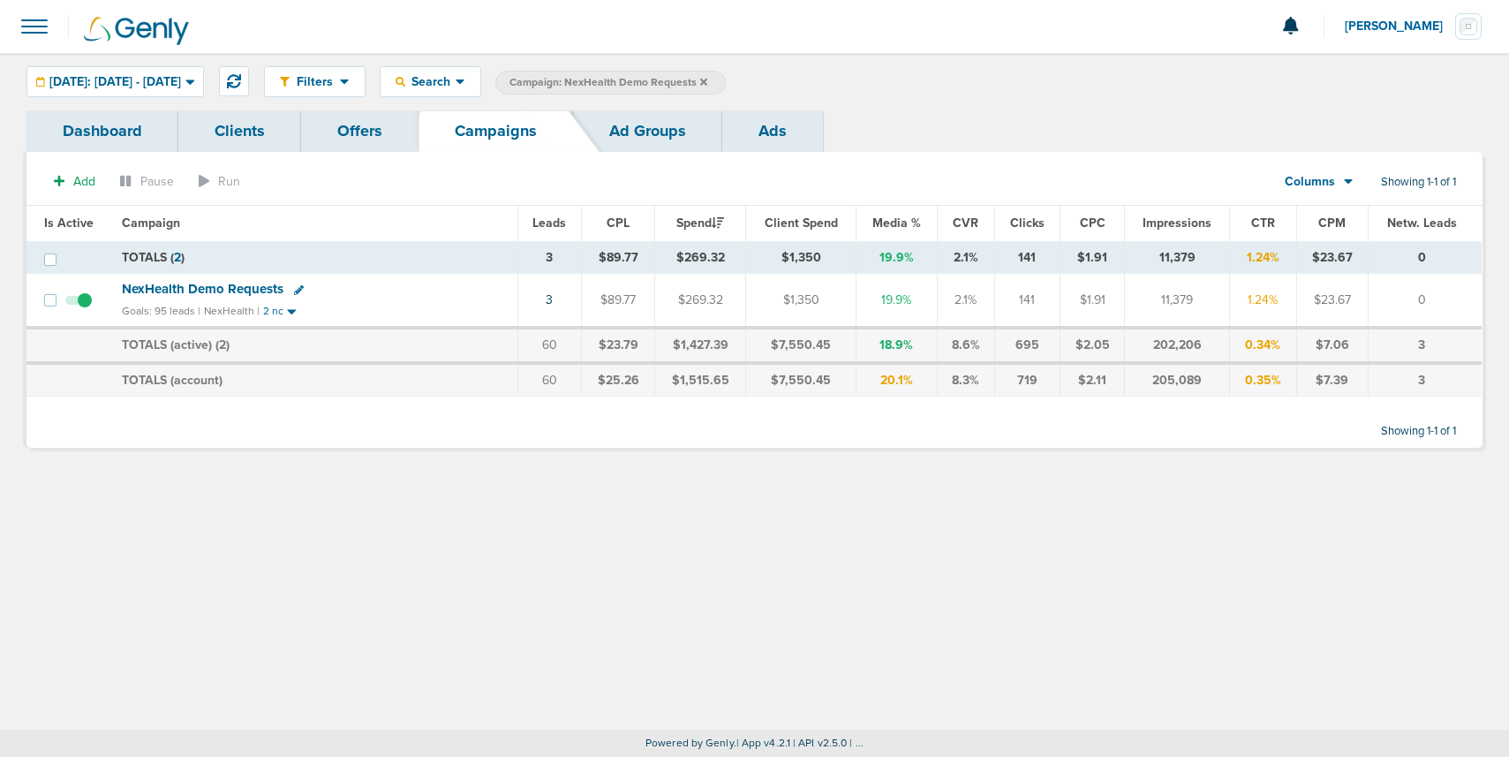
click at [726, 83] on label "Campaign: NexHealth Demo Requests" at bounding box center [610, 83] width 230 height 24
click at [707, 80] on icon at bounding box center [703, 81] width 7 height 7
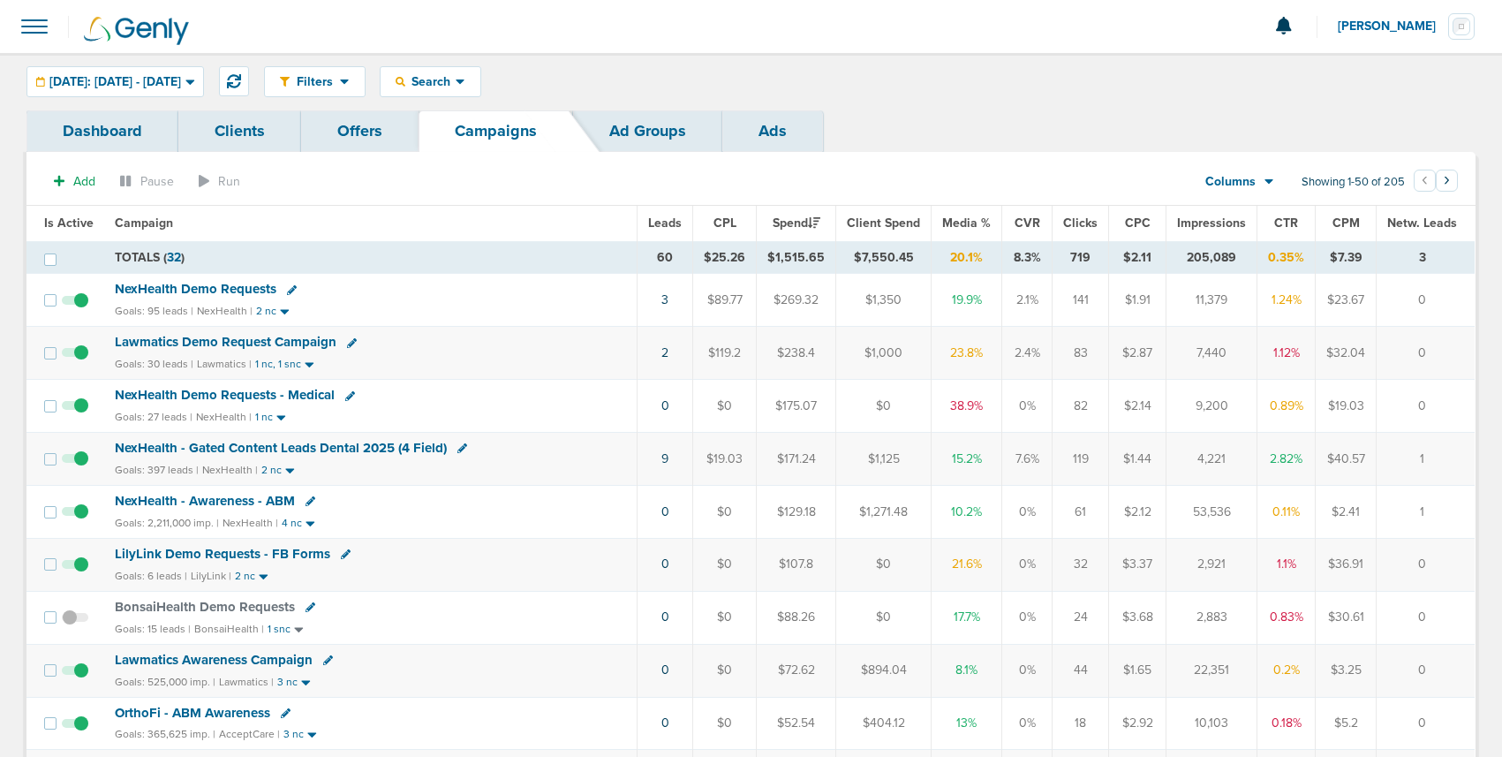
click at [178, 399] on span "NexHealth Demo Requests - Medical" at bounding box center [225, 395] width 220 height 16
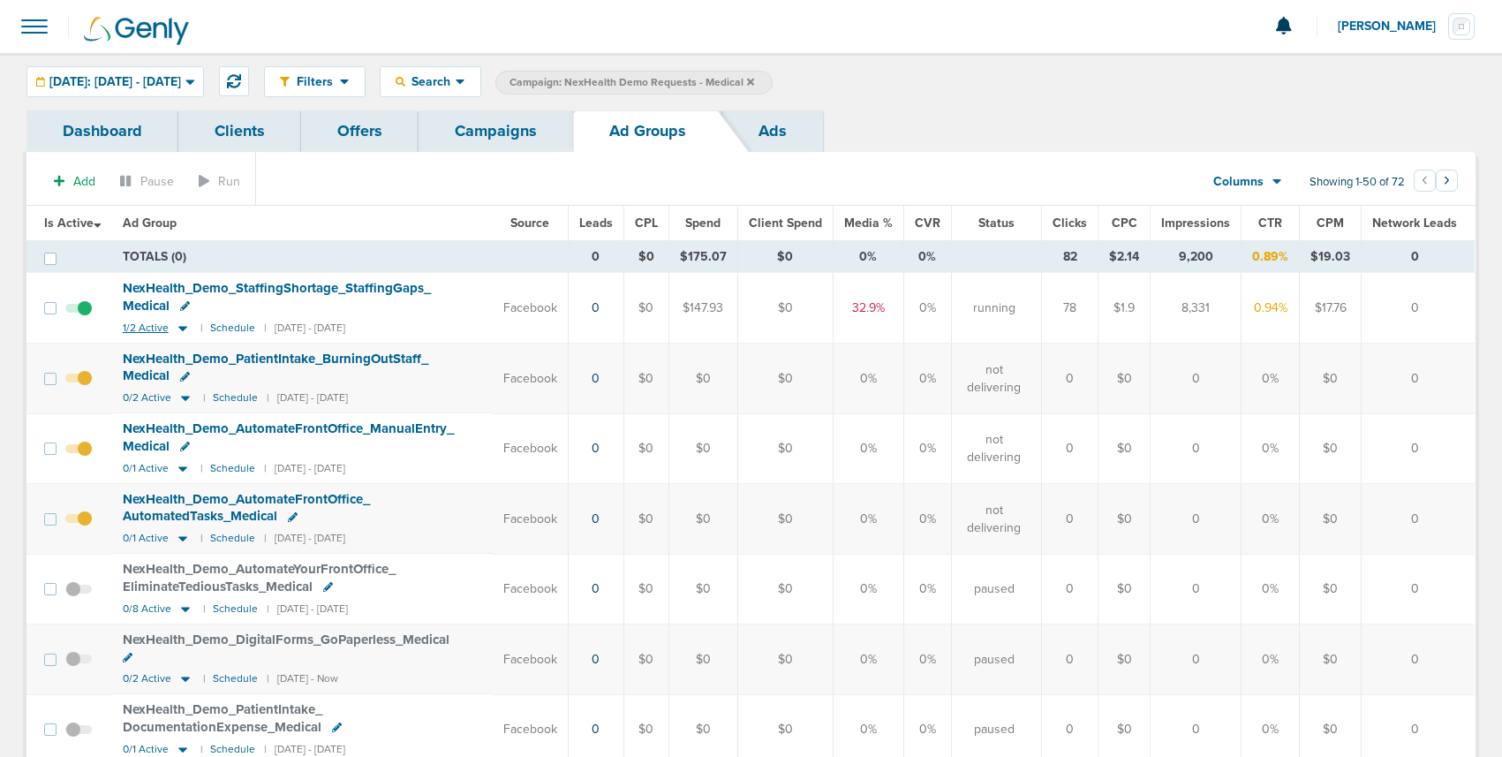
click at [184, 329] on icon at bounding box center [182, 328] width 9 height 5
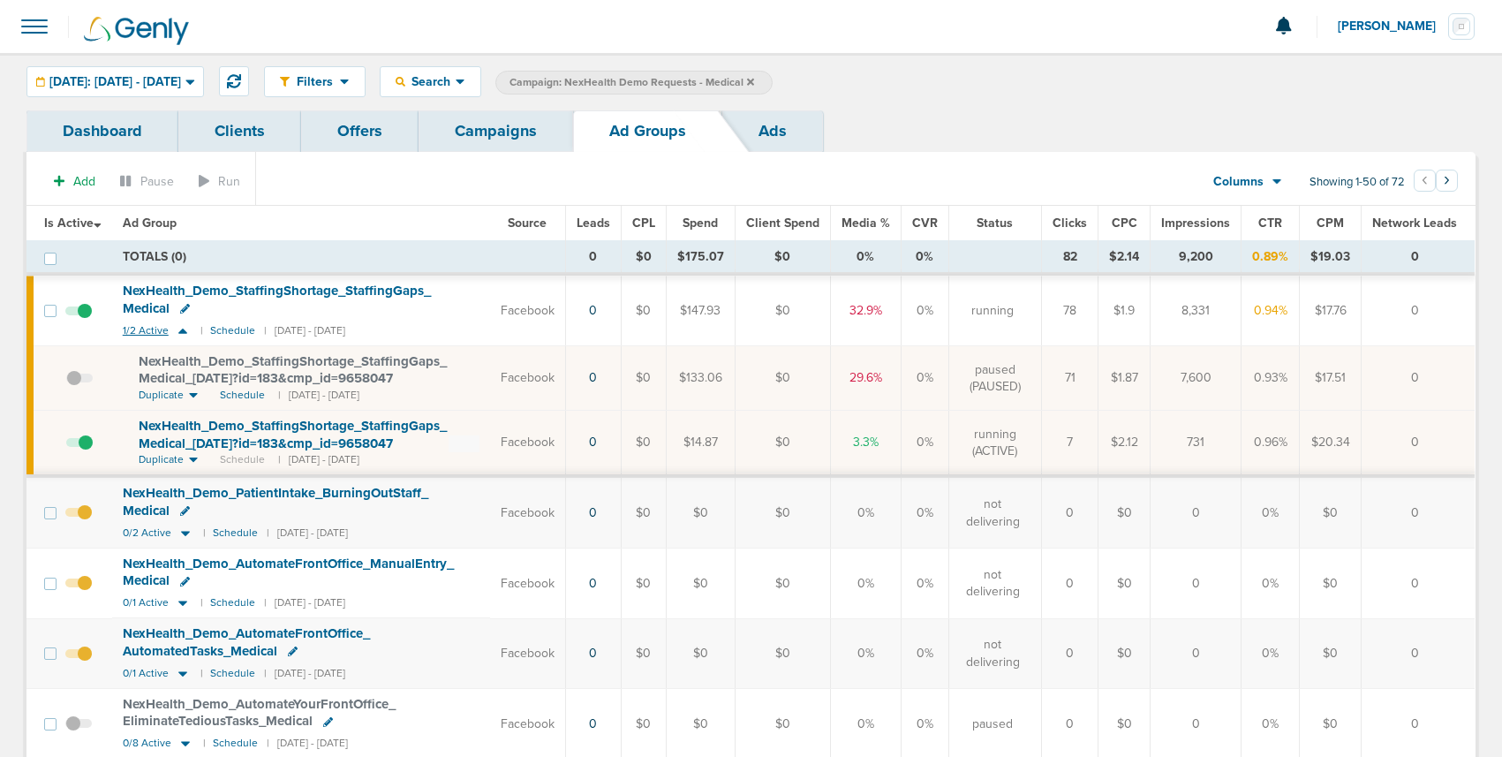
click at [184, 329] on icon at bounding box center [183, 330] width 18 height 15
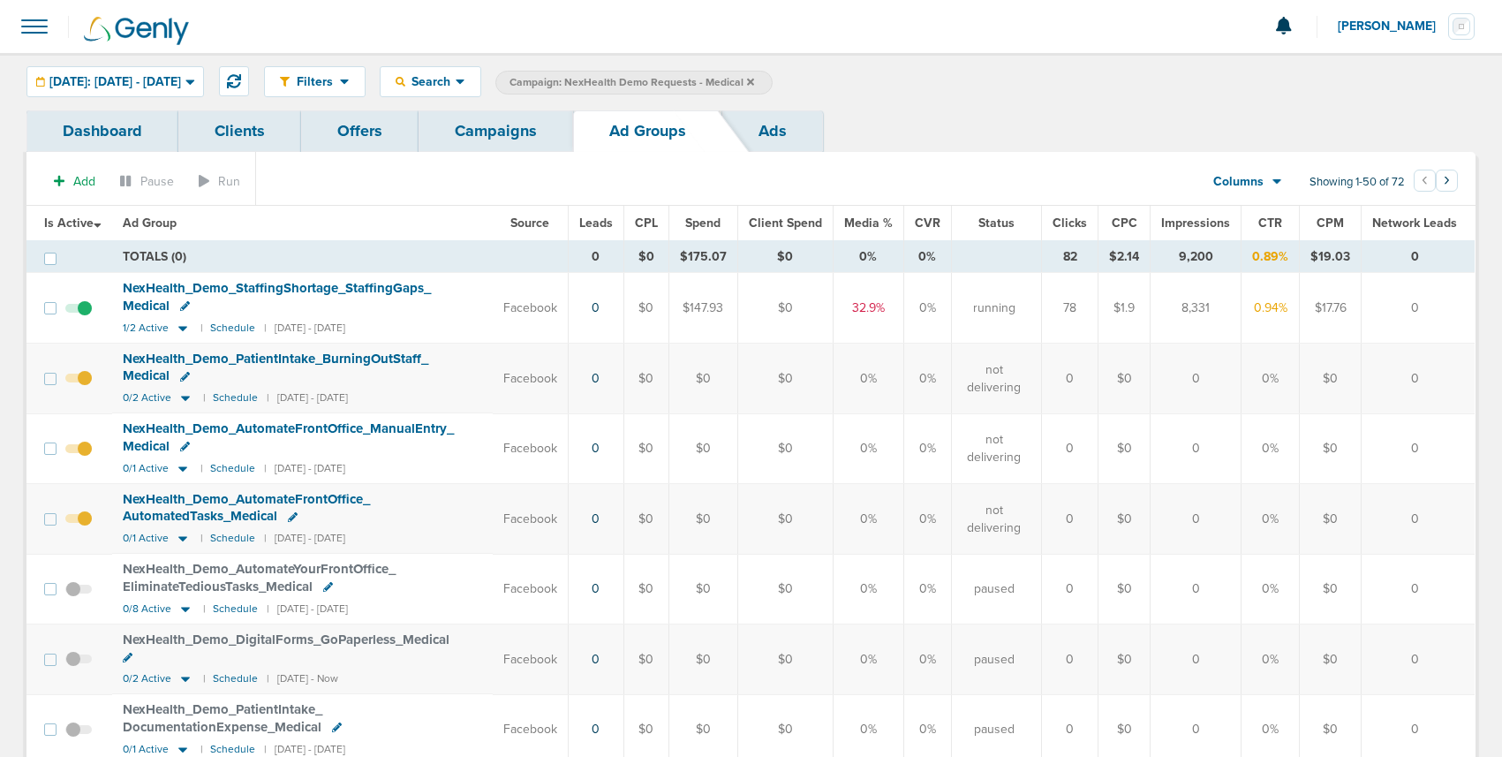
click at [487, 132] on link "Campaigns" at bounding box center [496, 131] width 155 height 42
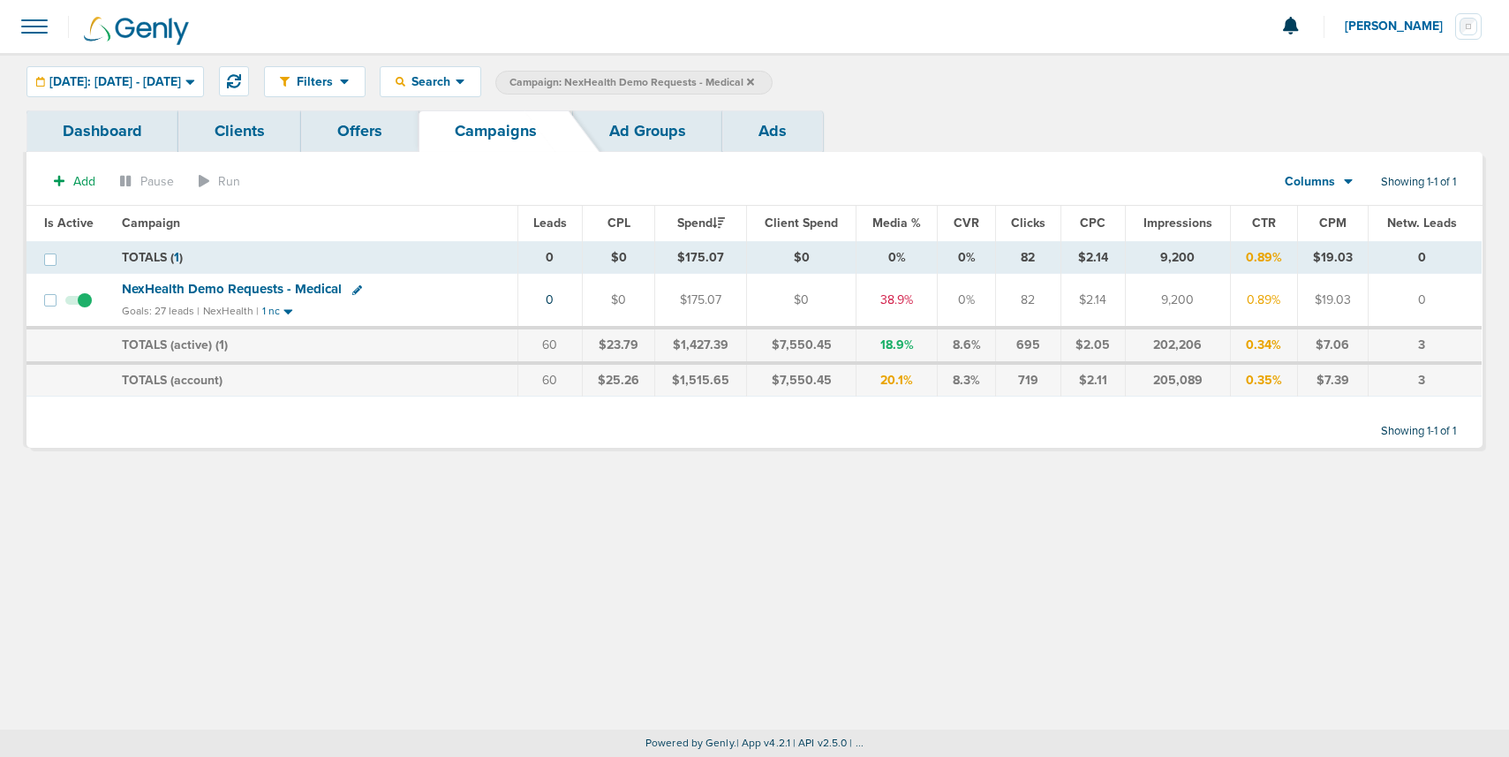
click at [754, 82] on icon at bounding box center [750, 81] width 7 height 7
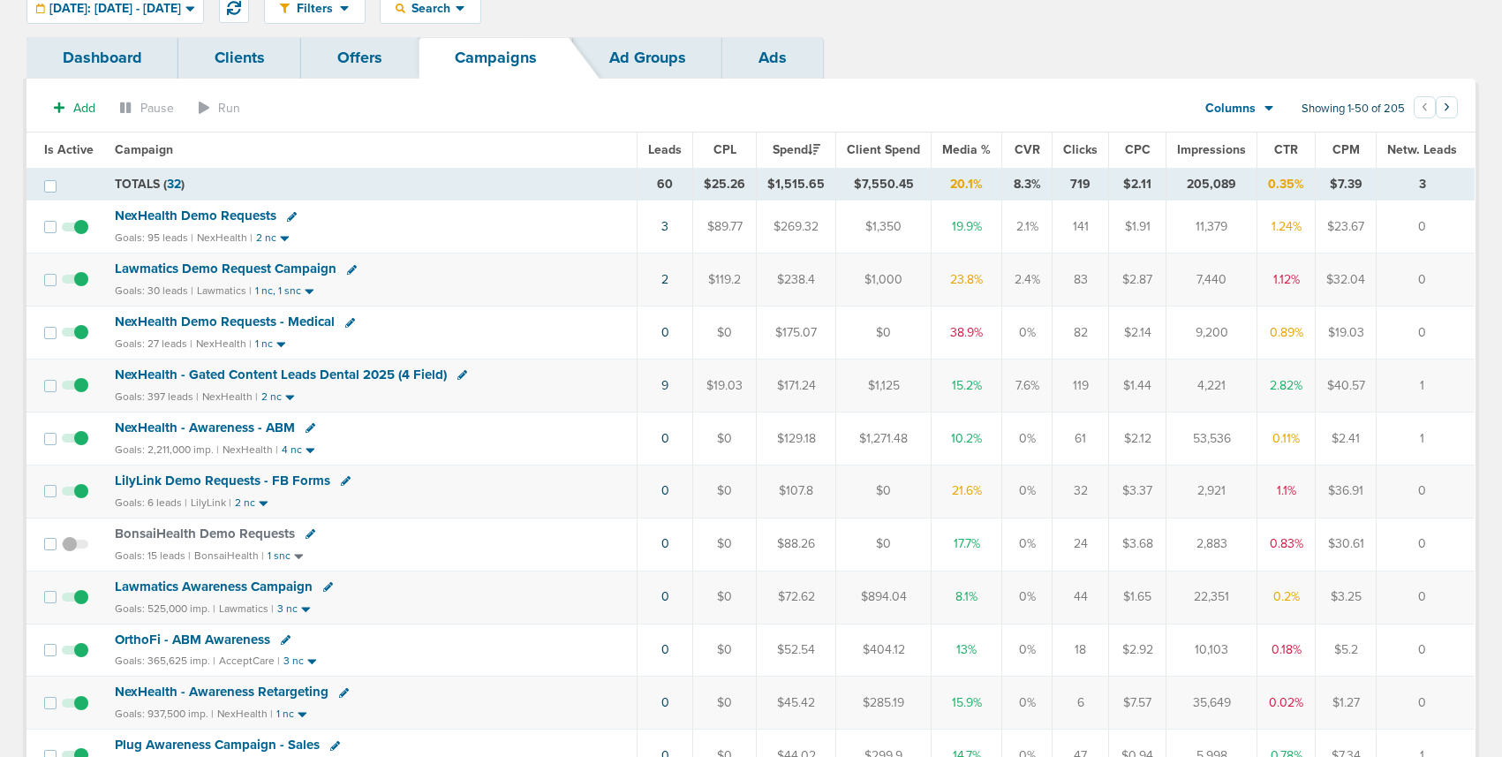
scroll to position [70, 0]
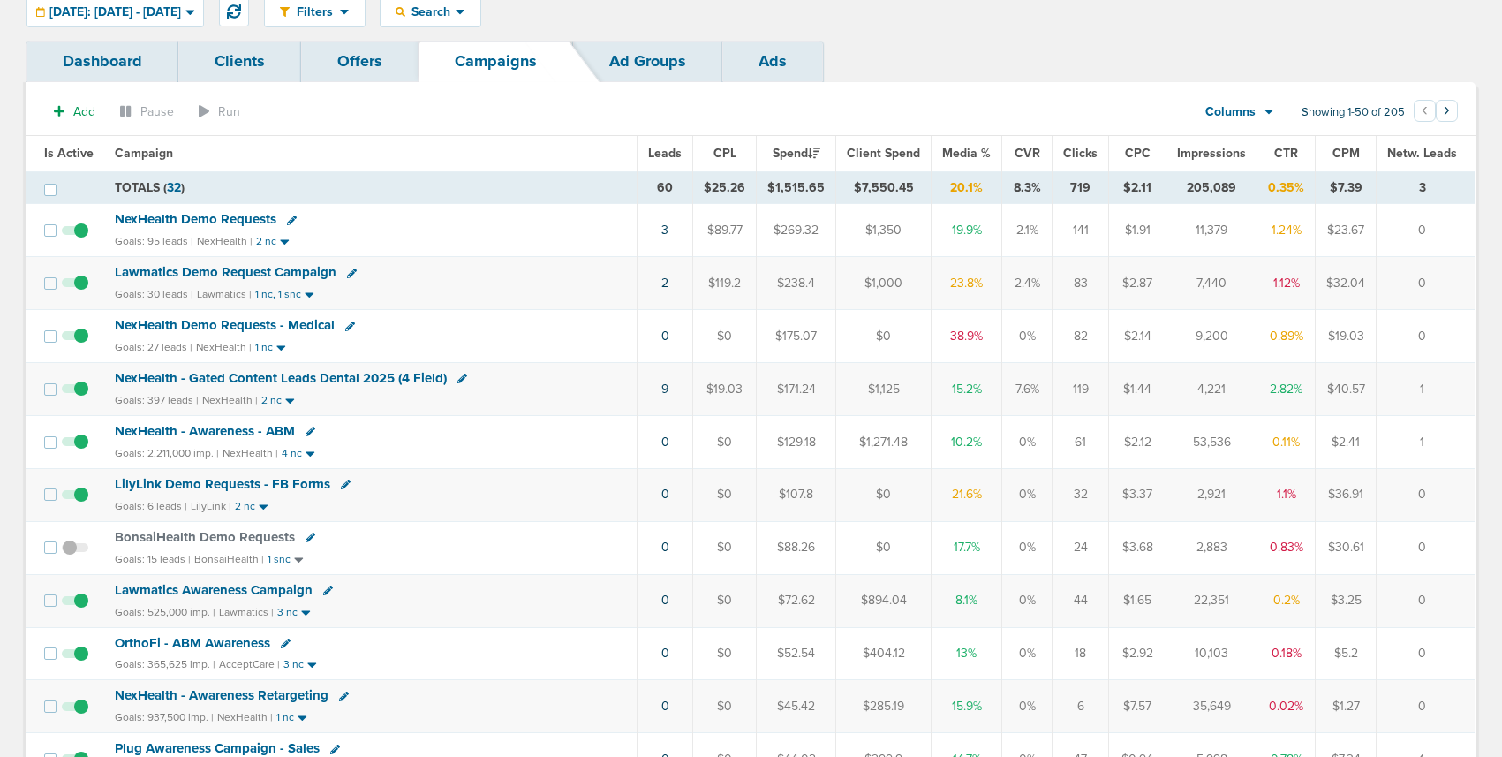
click at [193, 322] on span "NexHealth Demo Requests - Medical" at bounding box center [225, 325] width 220 height 16
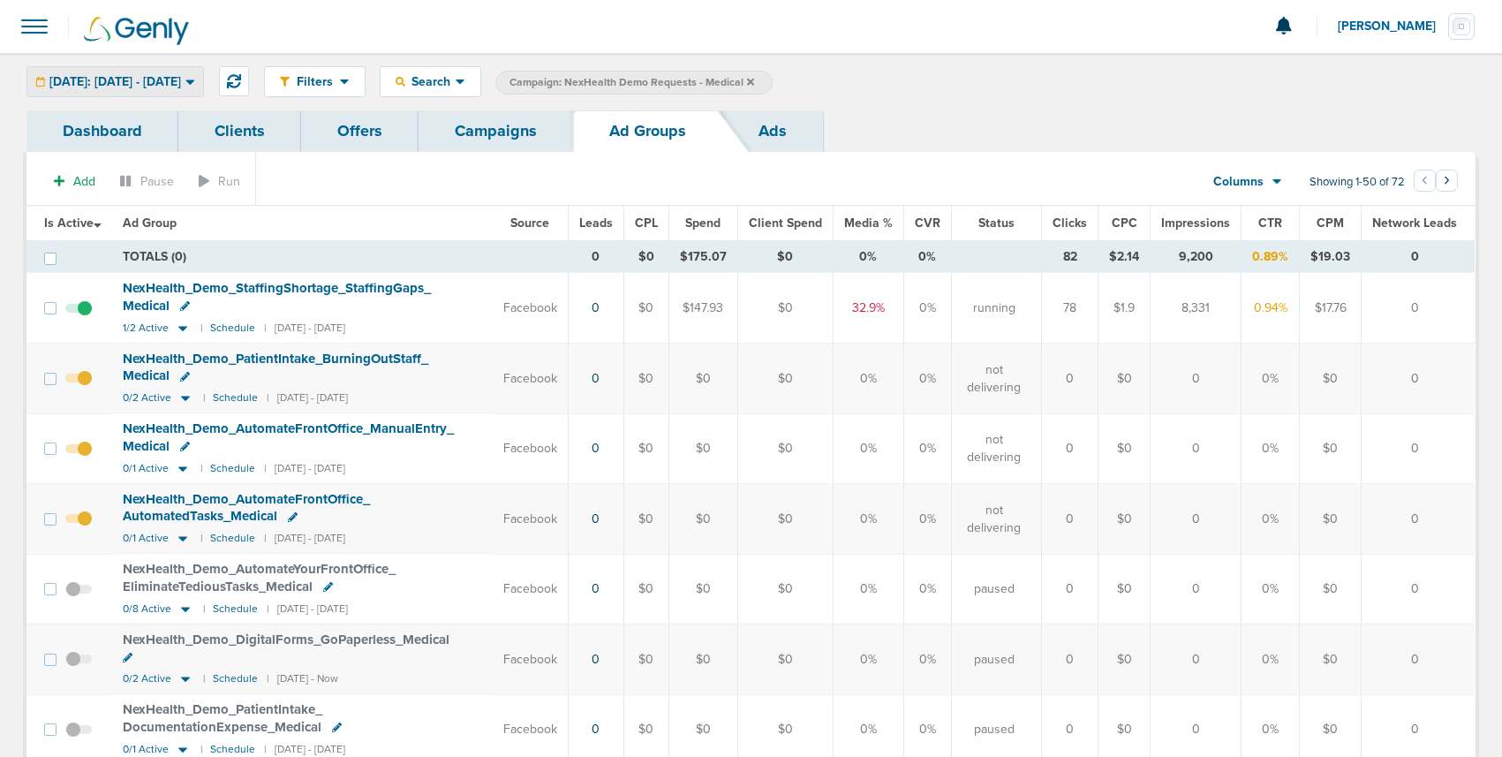
drag, startPoint x: 147, startPoint y: 86, endPoint x: 146, endPoint y: 96, distance: 10.6
click at [147, 86] on span "[DATE]: [DATE] - [DATE]" at bounding box center [115, 82] width 132 height 12
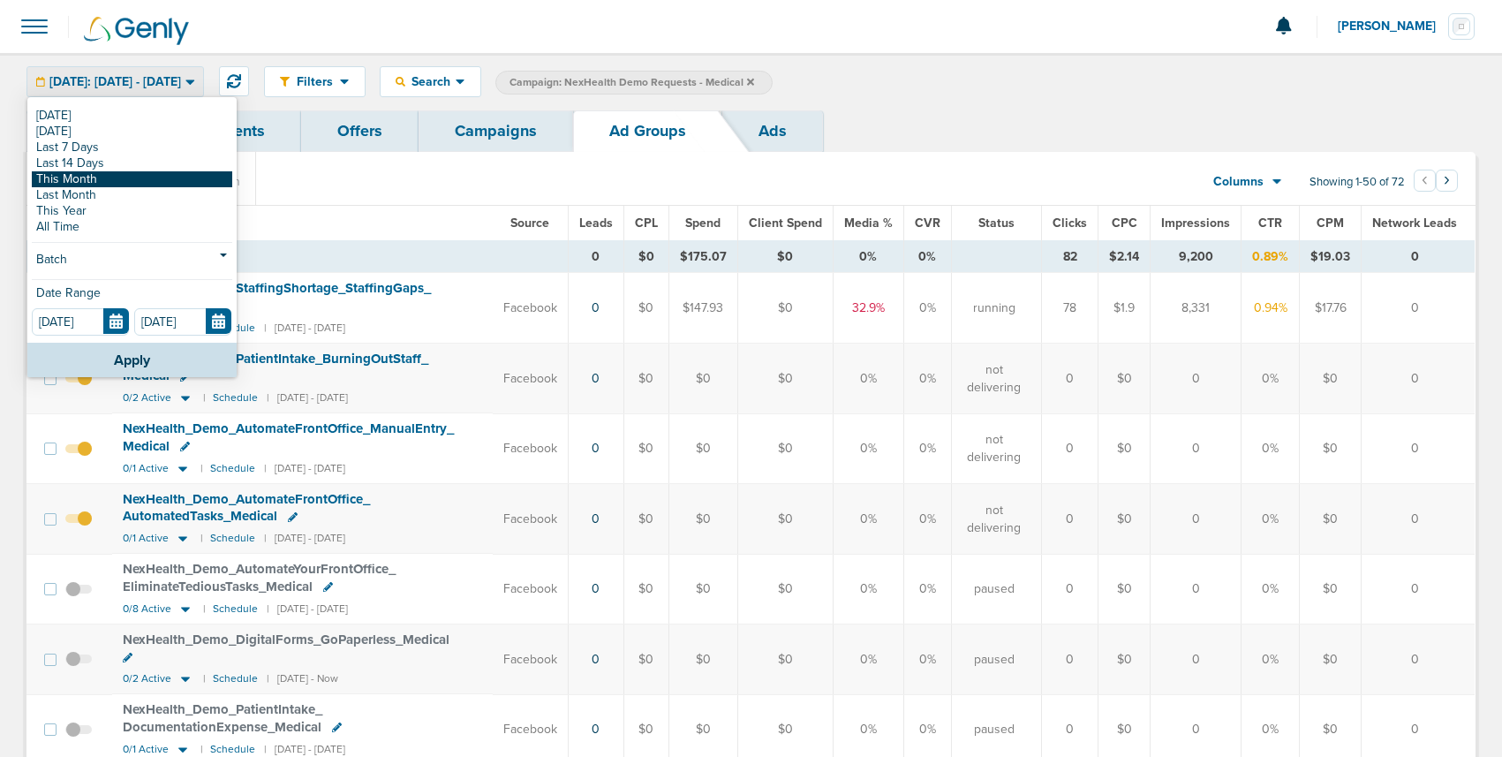
click at [148, 177] on link "This Month" at bounding box center [132, 179] width 200 height 16
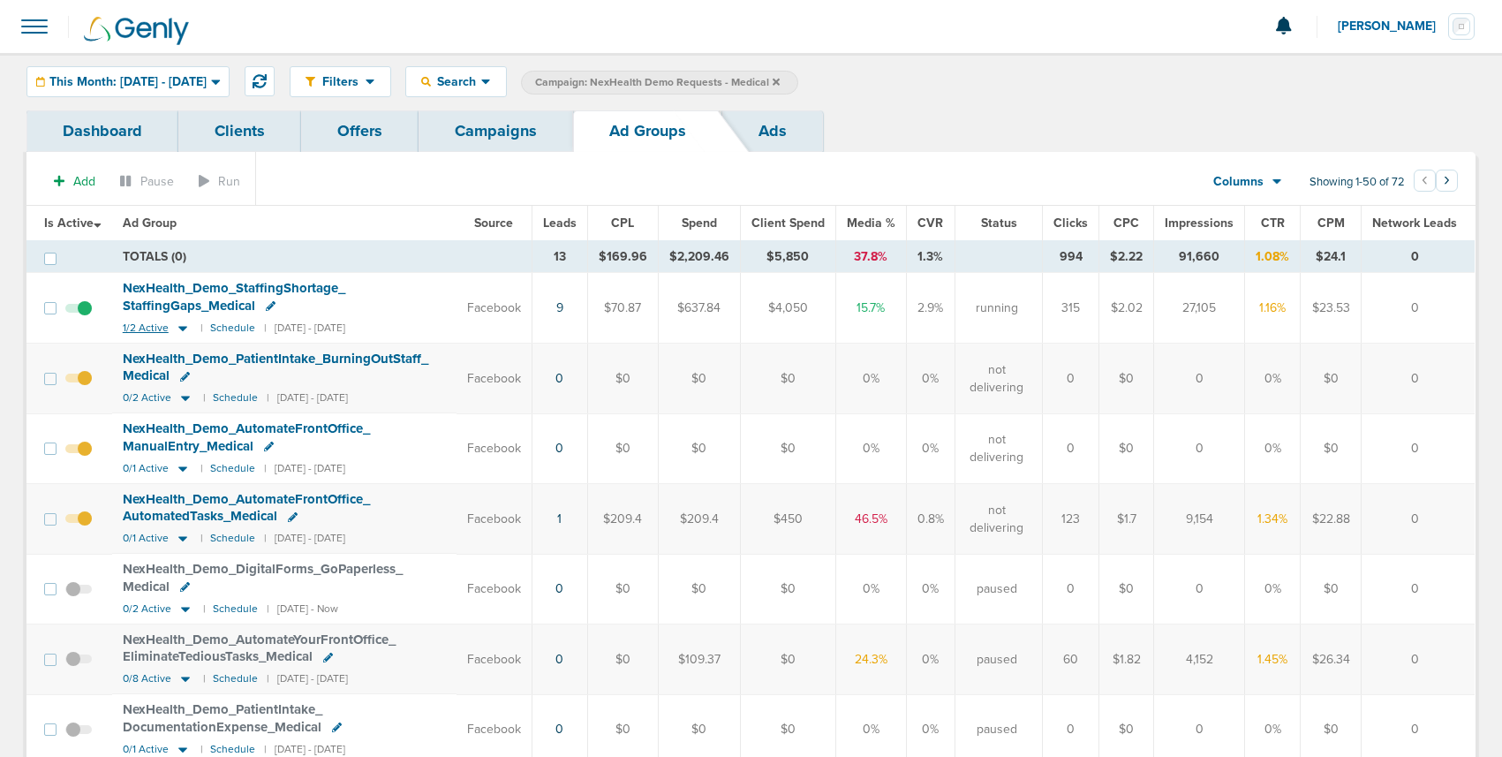
click at [182, 329] on icon at bounding box center [182, 328] width 9 height 5
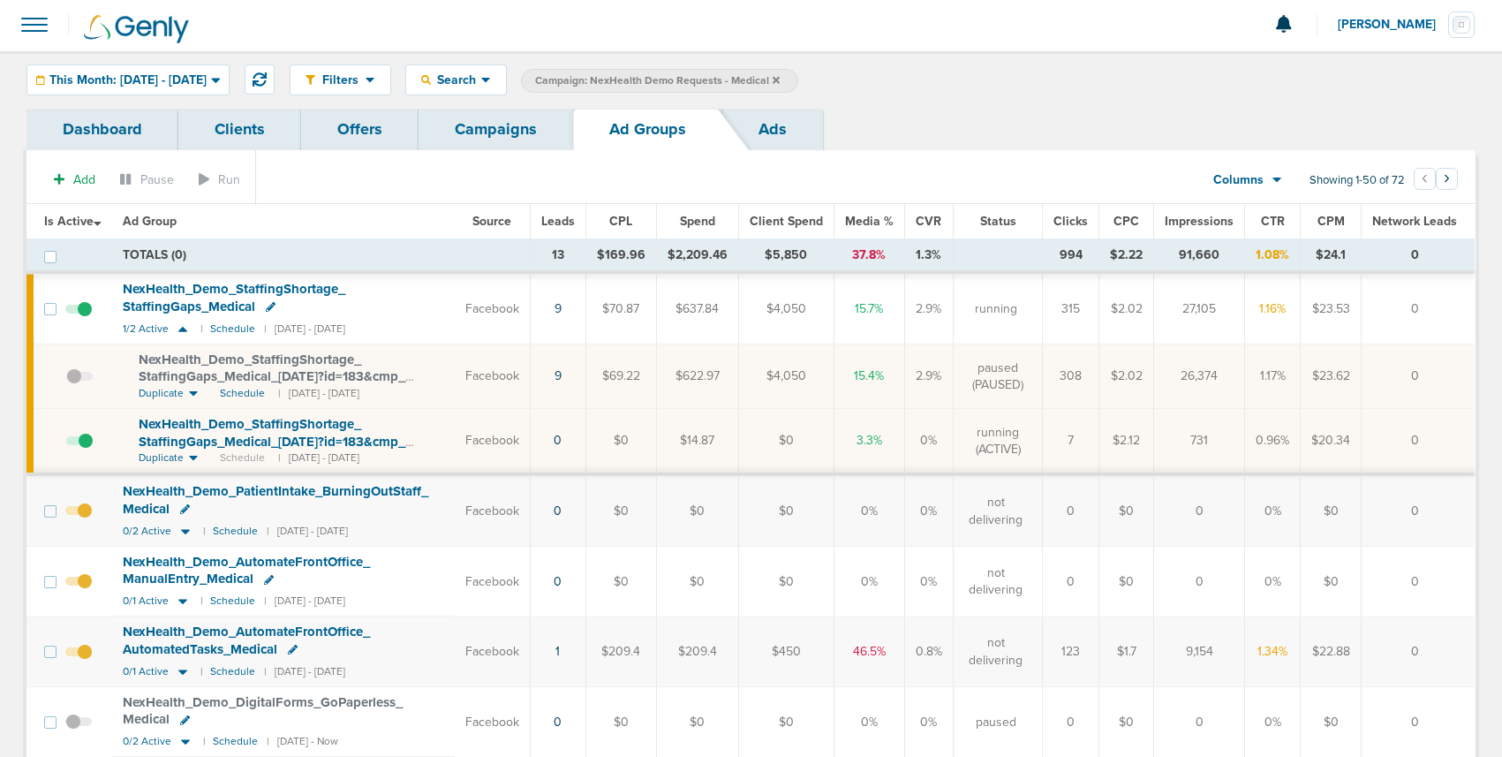
scroll to position [3, 0]
